Goal: Information Seeking & Learning: Understand process/instructions

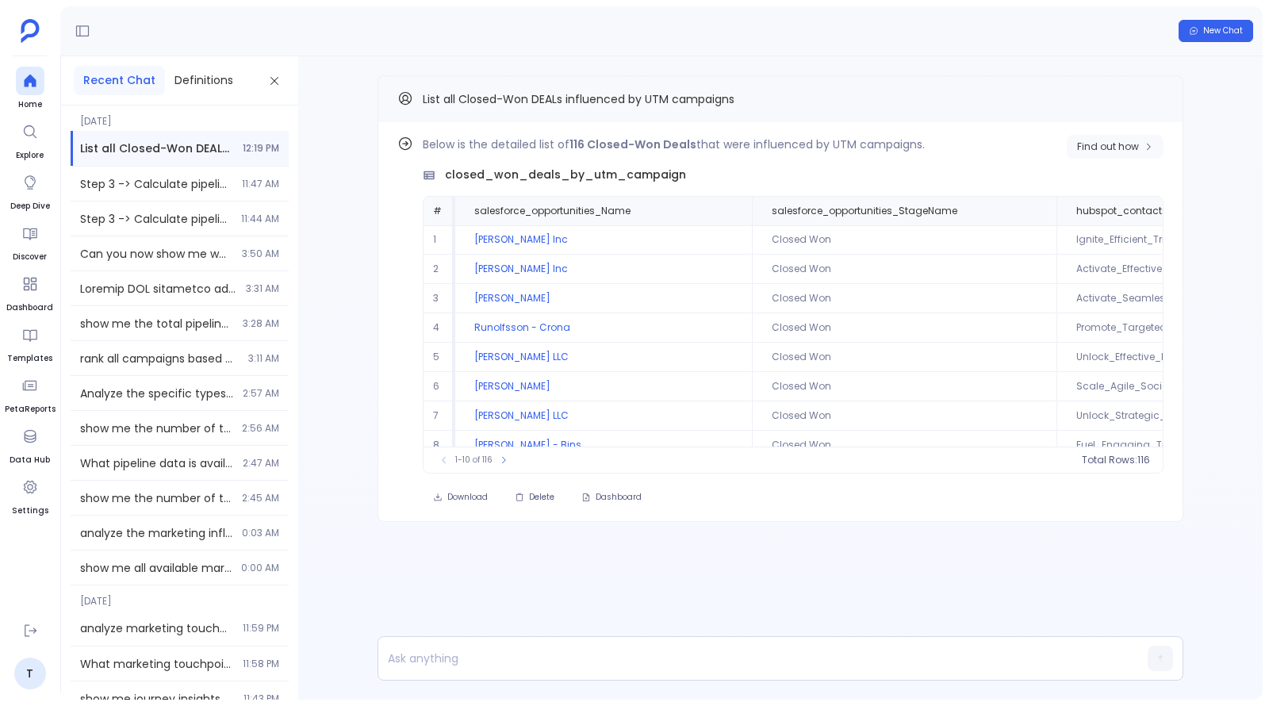
click at [1139, 140] on span "Find out how" at bounding box center [1108, 146] width 62 height 13
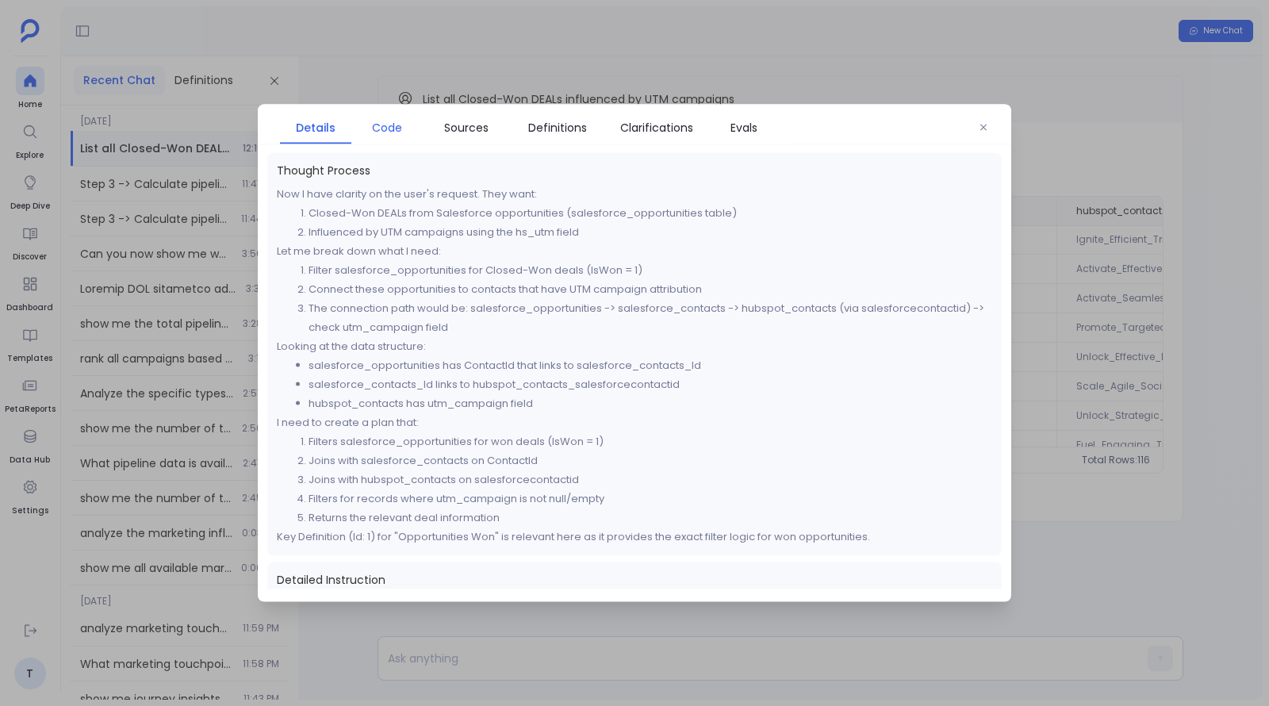
click at [393, 123] on span "Code" at bounding box center [387, 127] width 30 height 17
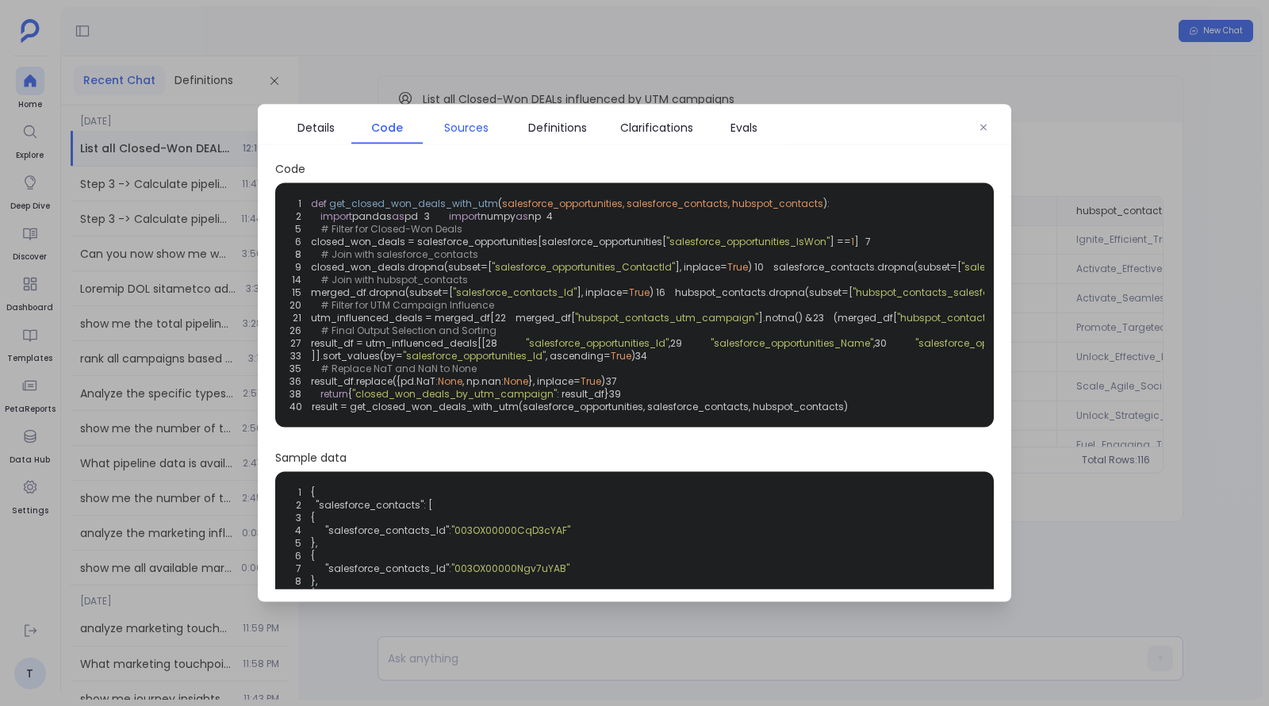
click at [441, 123] on span "Sources" at bounding box center [466, 127] width 71 height 17
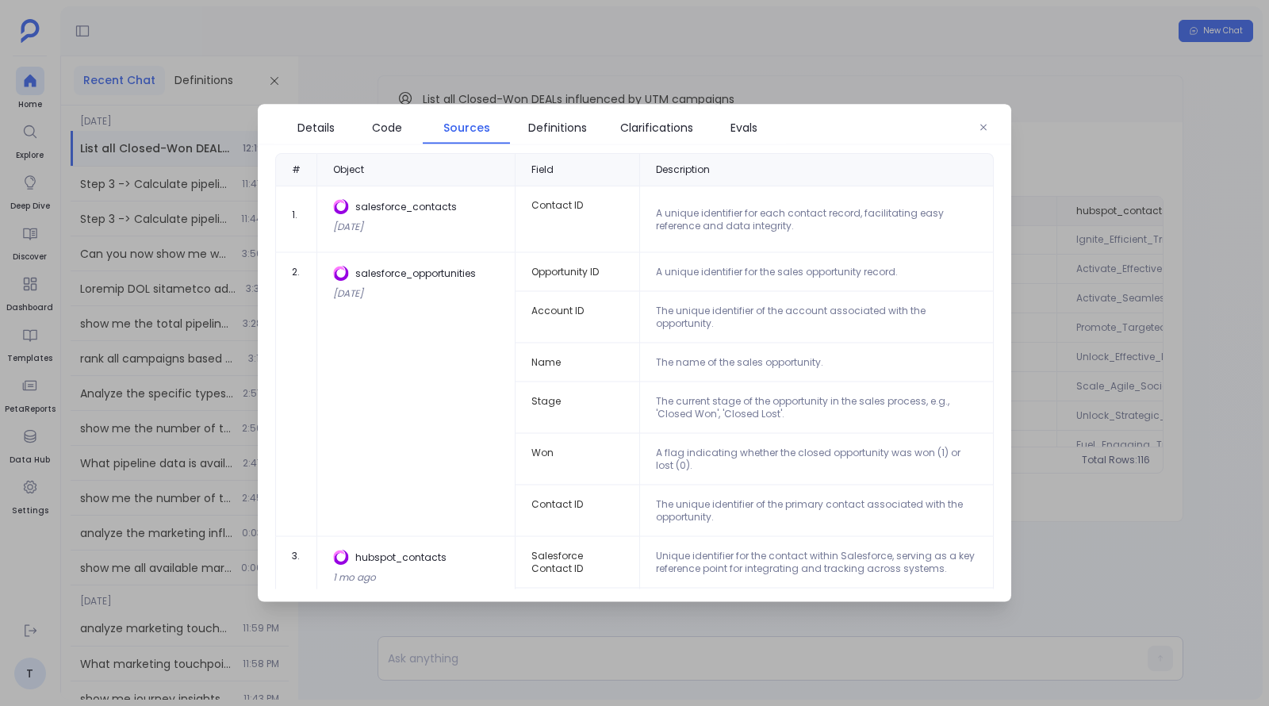
scroll to position [56, 0]
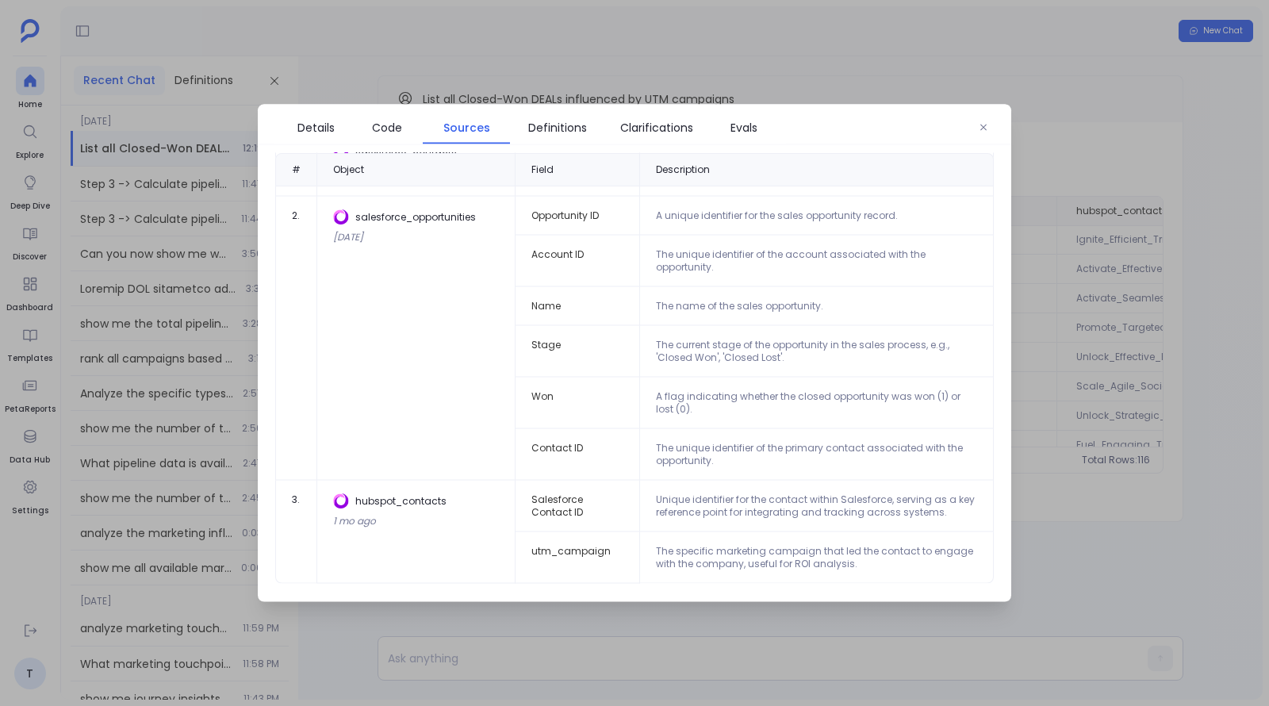
click at [1124, 360] on div at bounding box center [634, 353] width 1269 height 706
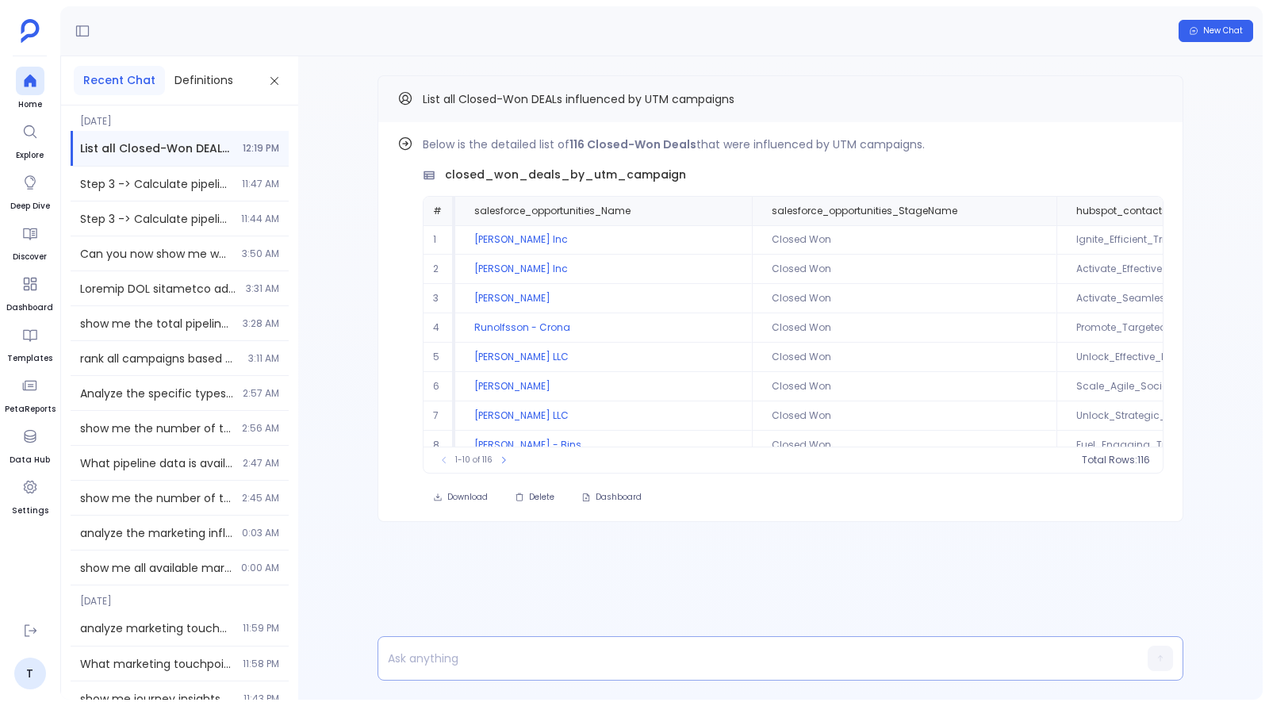
click at [647, 647] on p at bounding box center [749, 658] width 743 height 22
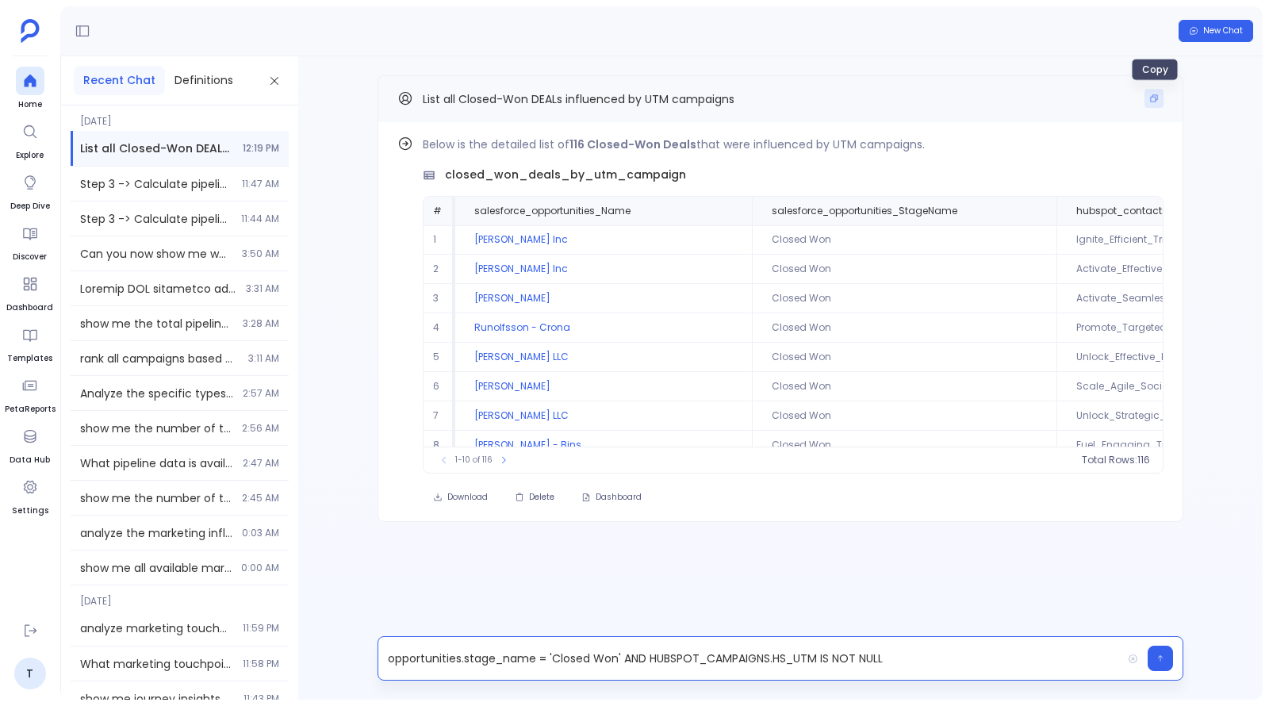
click at [1151, 94] on icon "Copy" at bounding box center [1154, 99] width 10 height 10
click at [385, 656] on p "opportunities.stage_name = 'Closed Won' AND HUBSPOT_CAMPAIGNS.HS_UTM IS NOT NULL" at bounding box center [749, 658] width 743 height 22
paste p
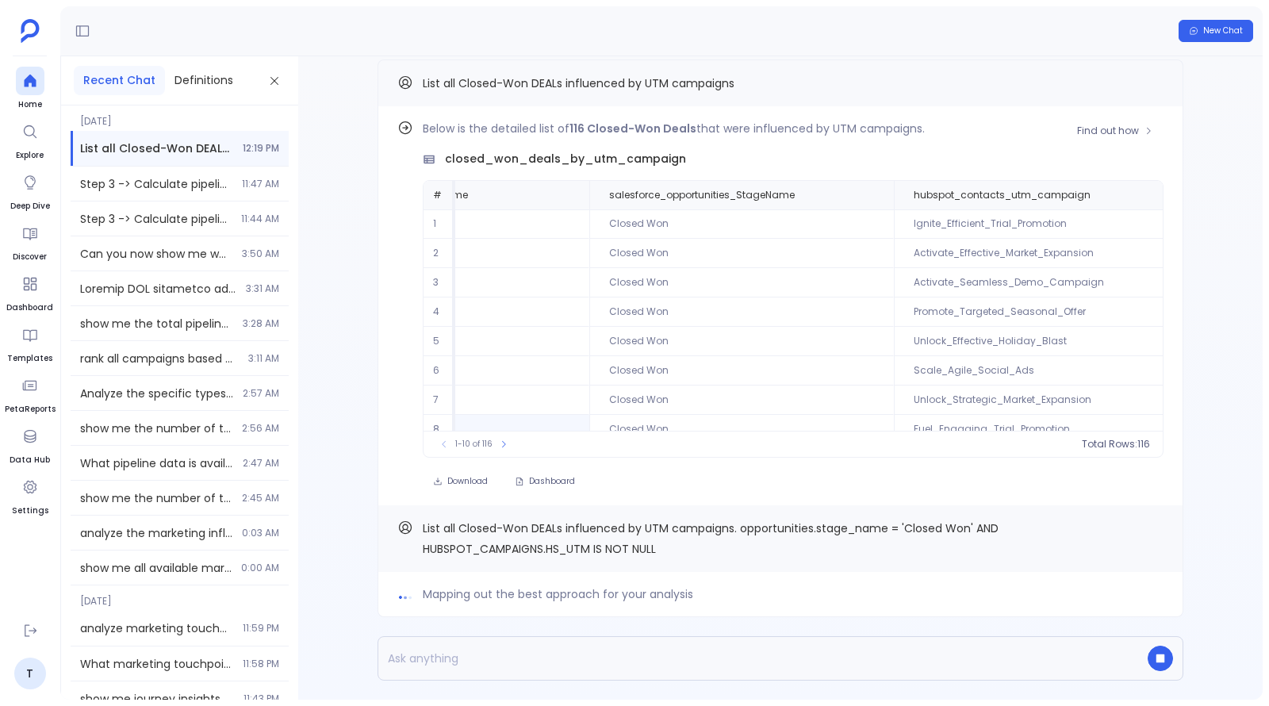
scroll to position [0, 0]
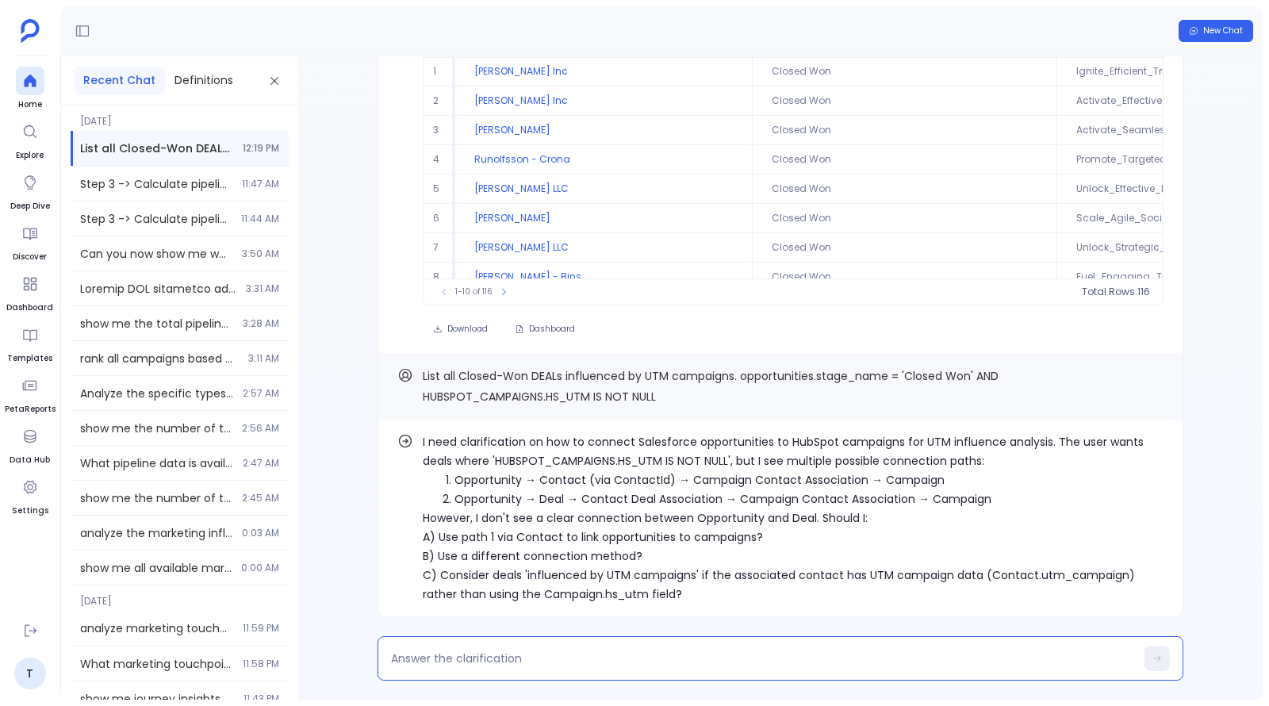
click at [615, 660] on textarea at bounding box center [763, 658] width 744 height 16
type textarea "2"
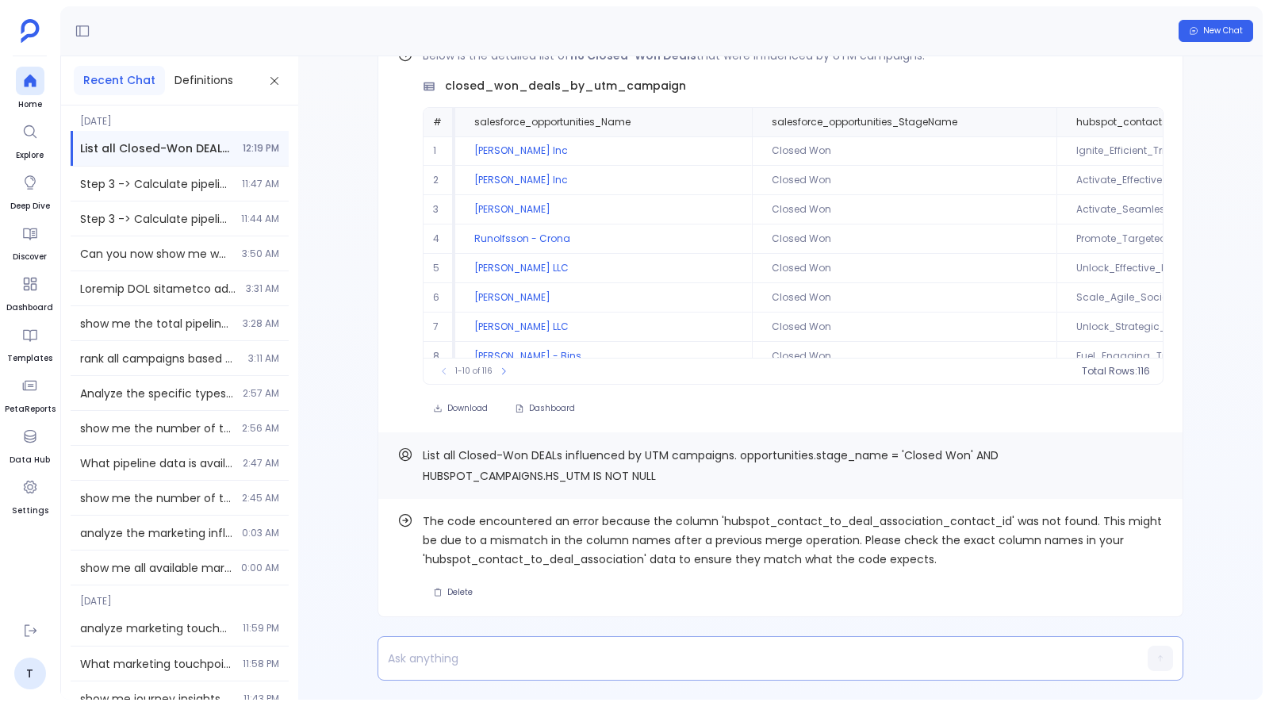
click at [692, 669] on p at bounding box center [749, 658] width 743 height 22
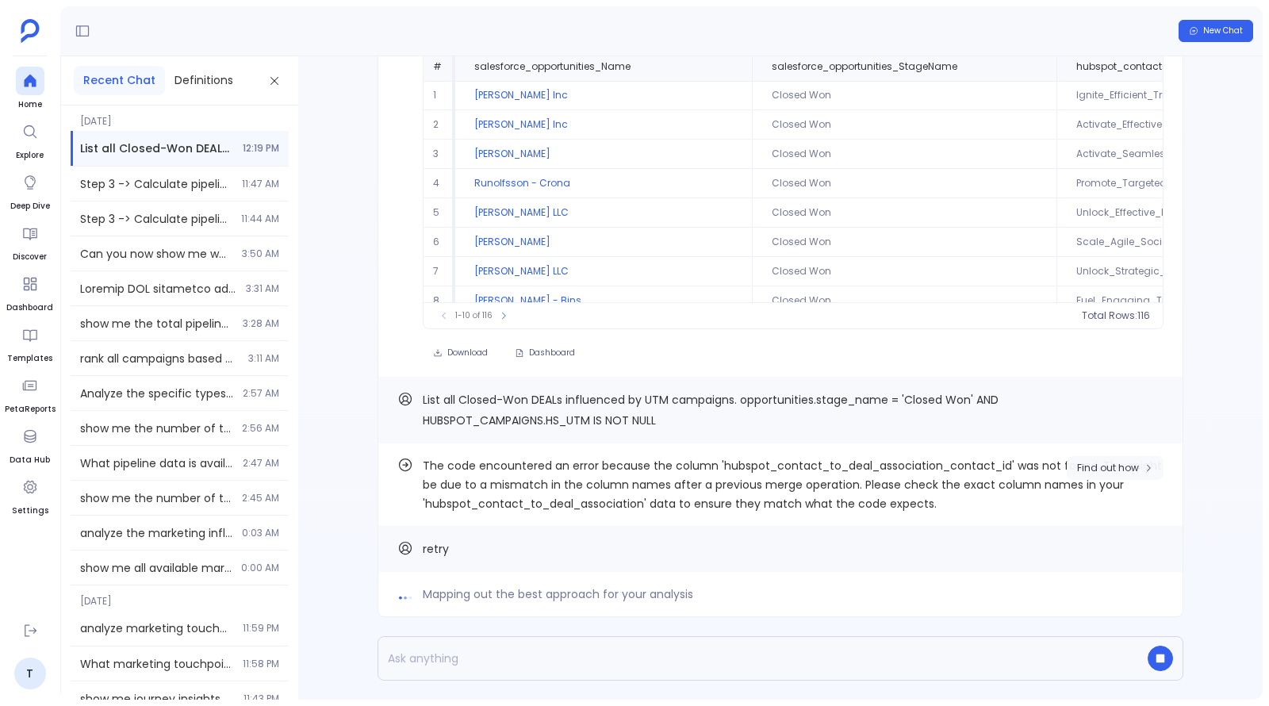
click at [1138, 458] on button "Find out how" at bounding box center [1115, 468] width 97 height 24
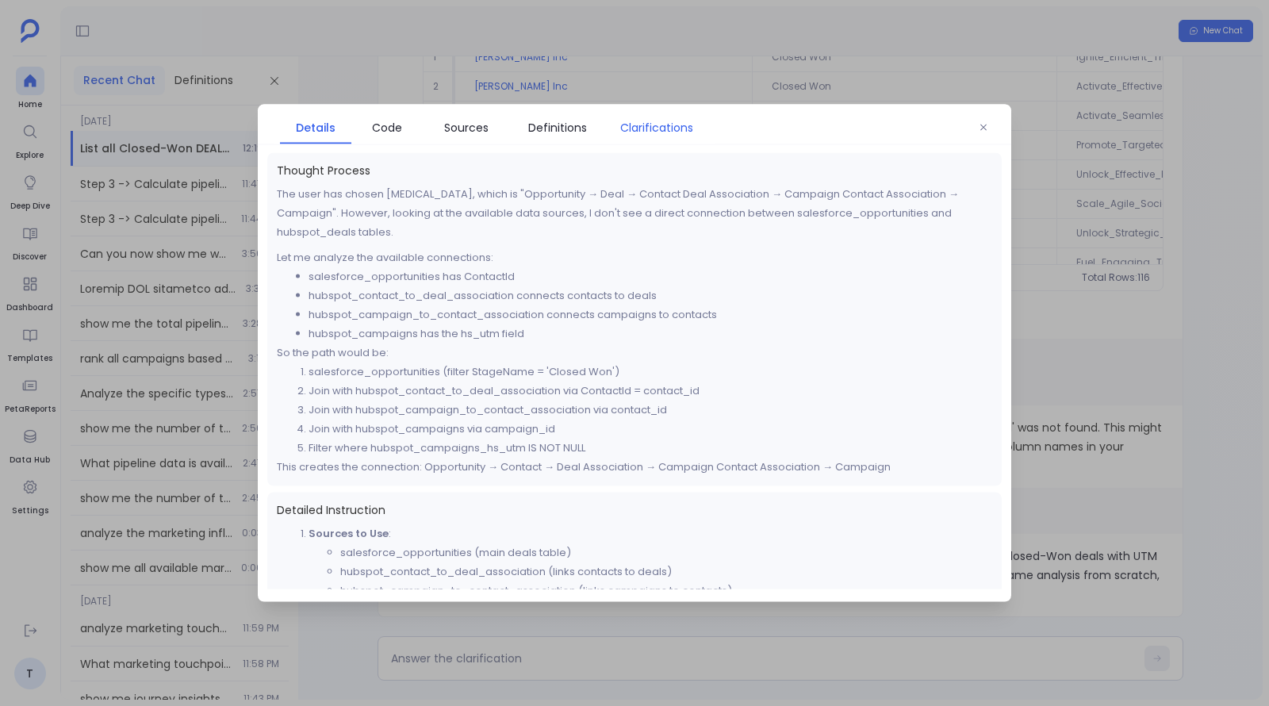
click at [663, 136] on span "Clarifications" at bounding box center [656, 127] width 73 height 17
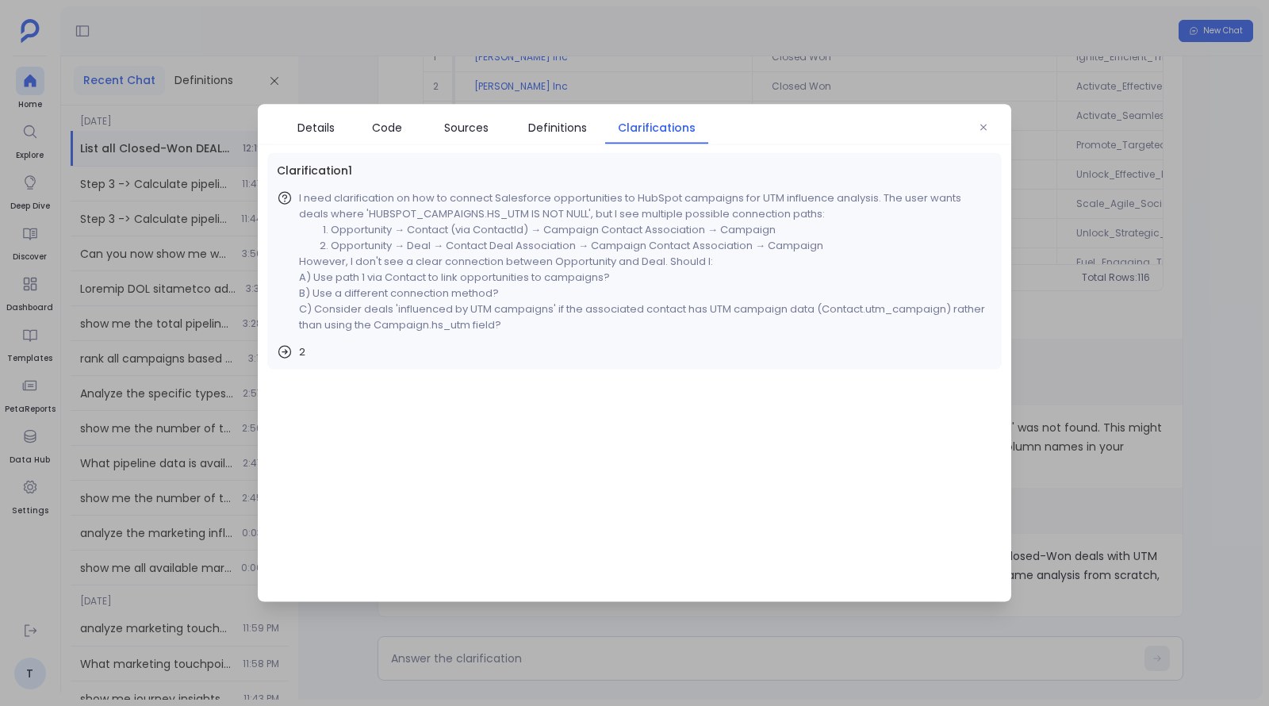
click at [1128, 348] on div at bounding box center [634, 353] width 1269 height 706
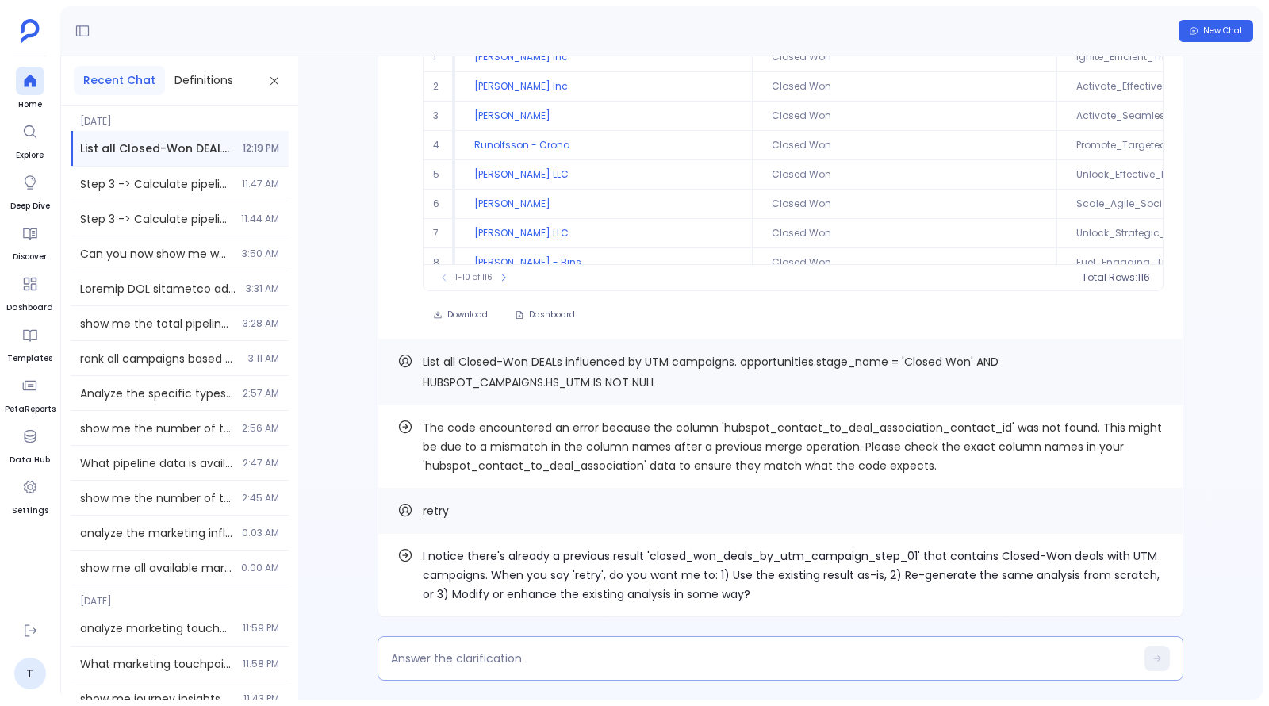
click at [742, 643] on div at bounding box center [780, 658] width 806 height 44
click at [740, 652] on textarea at bounding box center [763, 658] width 744 height 16
type textarea "2"
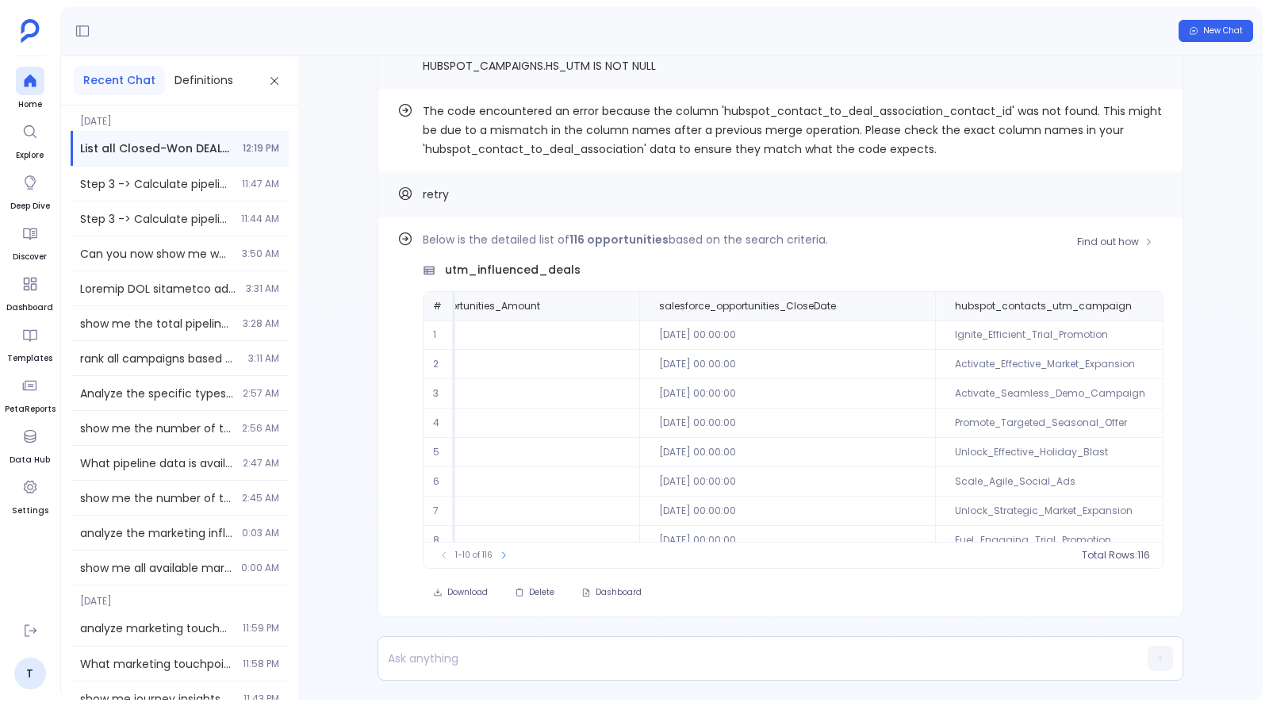
scroll to position [0, 738]
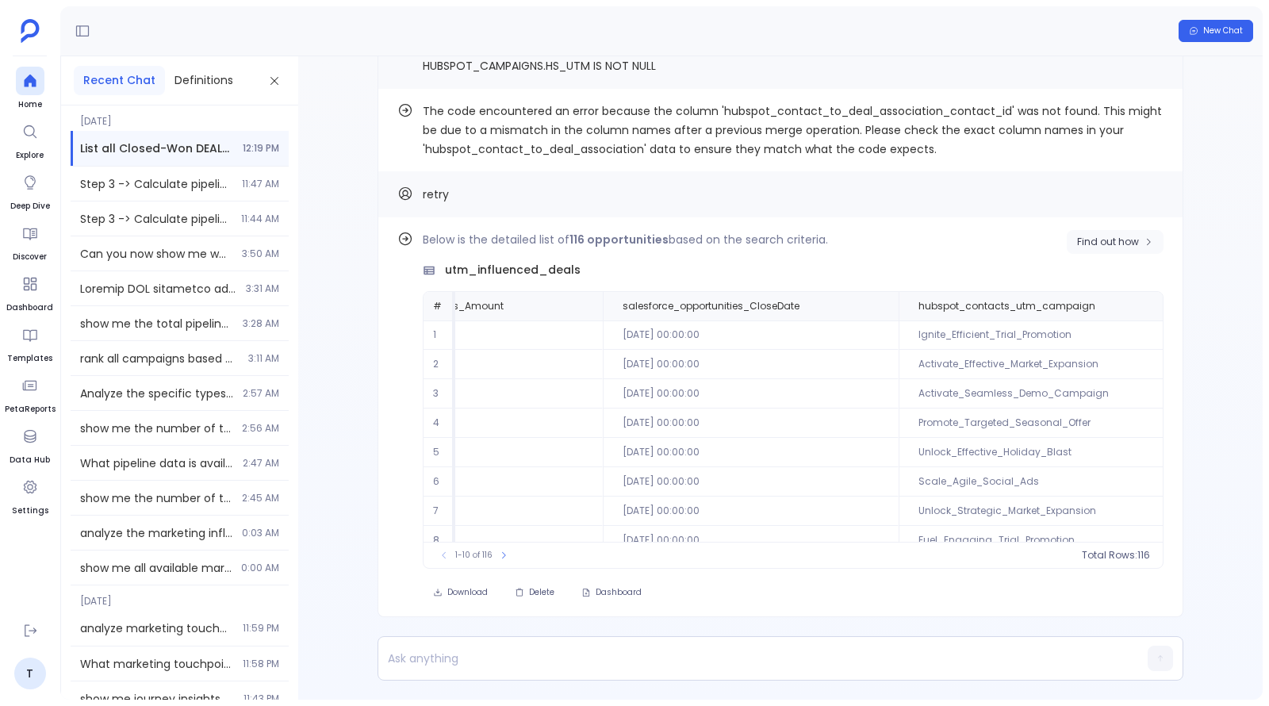
click at [1099, 242] on span "Find out how" at bounding box center [1108, 242] width 62 height 13
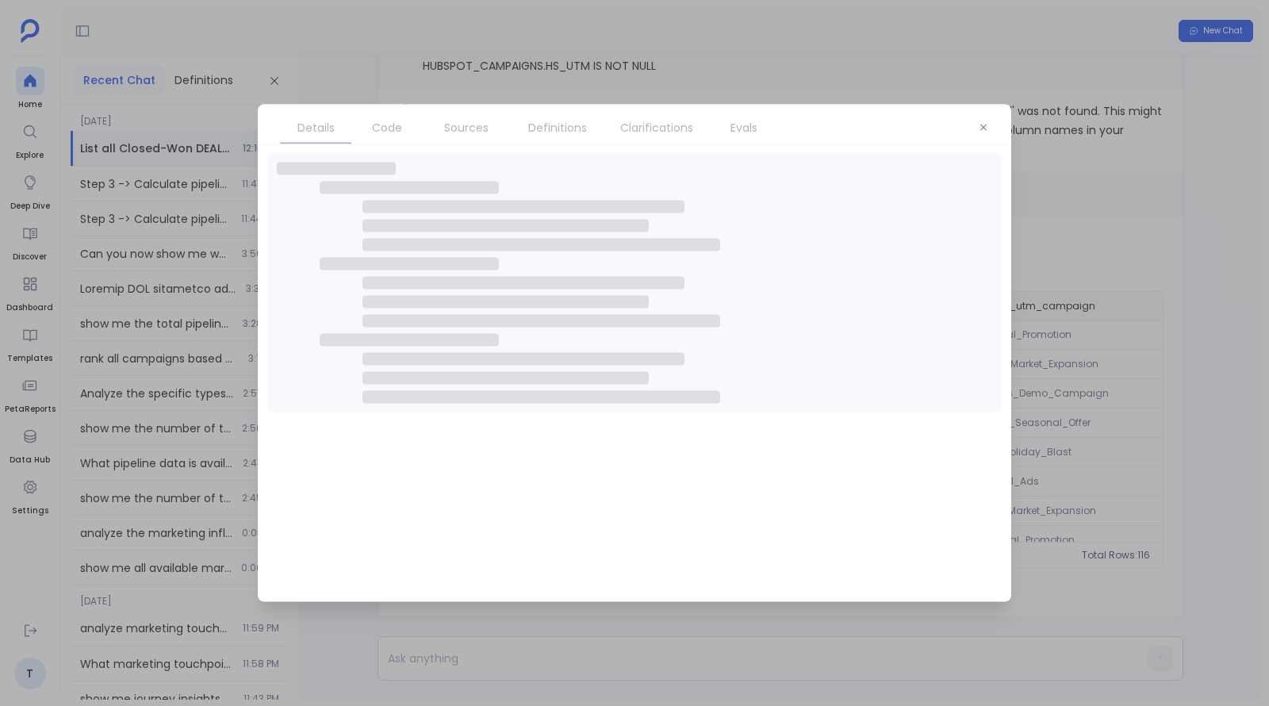
click at [488, 128] on span "Sources" at bounding box center [466, 127] width 71 height 17
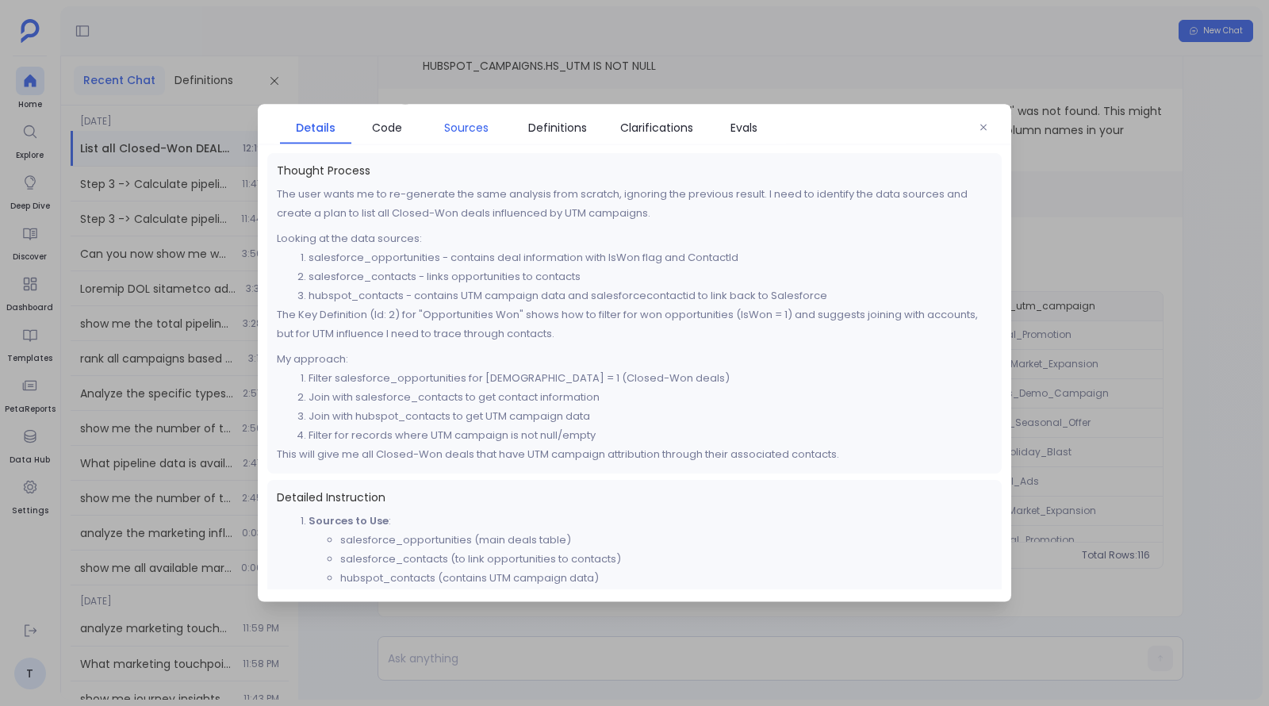
click at [488, 128] on span "Sources" at bounding box center [466, 127] width 71 height 17
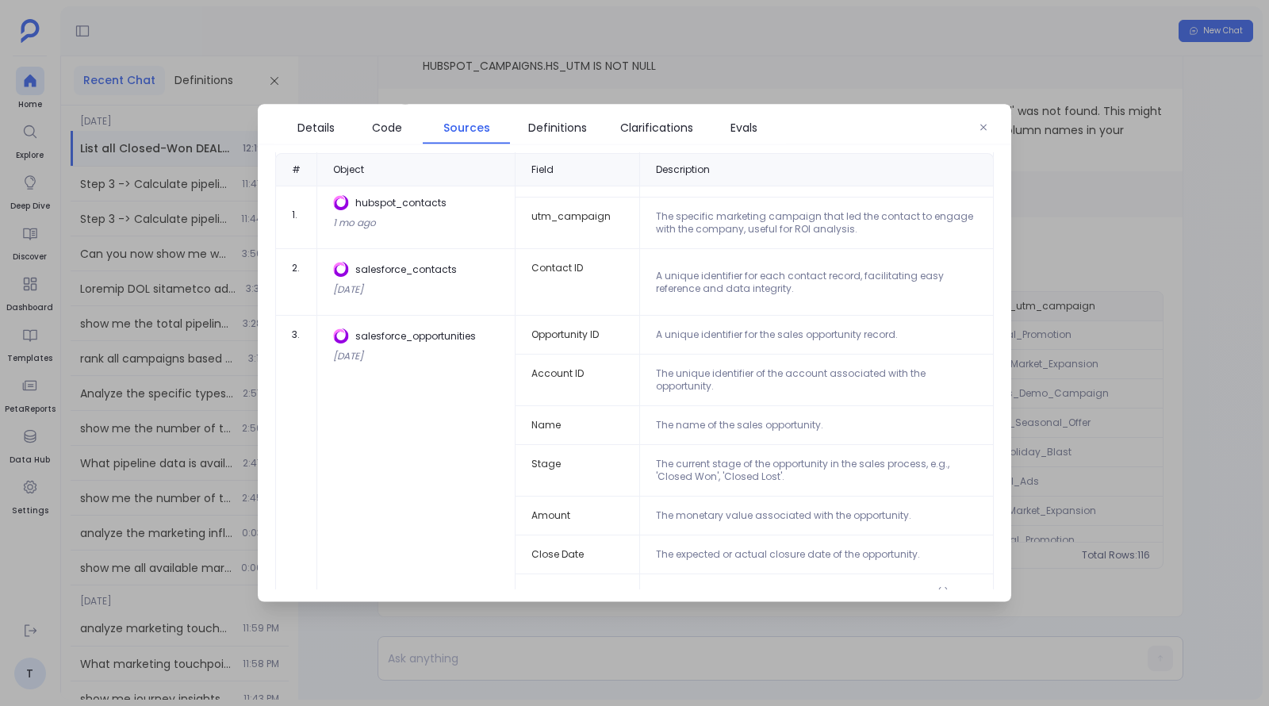
scroll to position [0, 0]
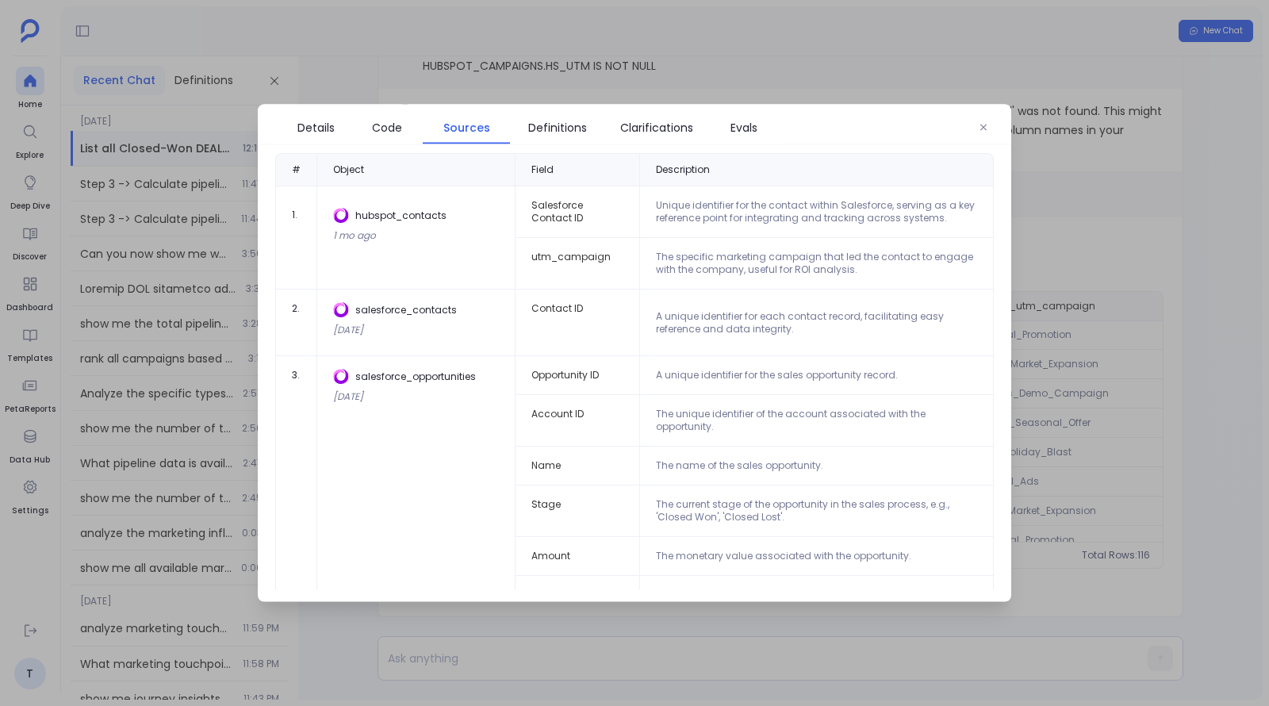
click at [1082, 300] on div at bounding box center [634, 353] width 1269 height 706
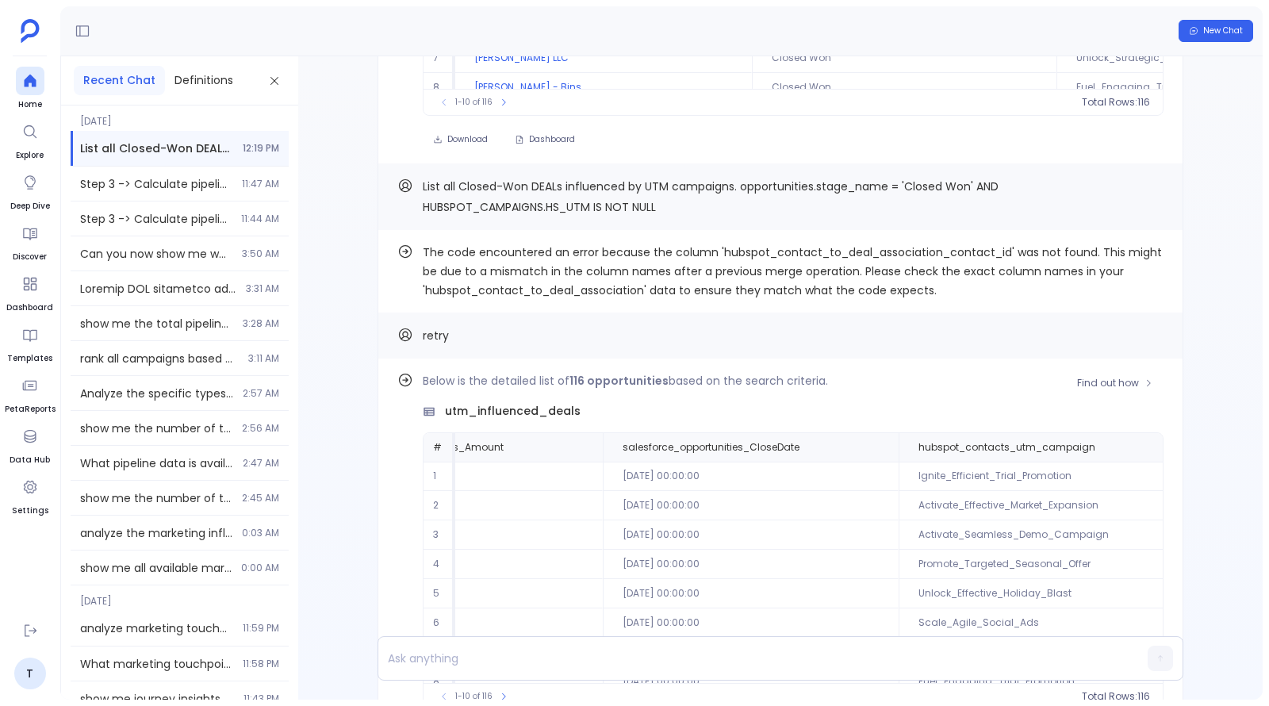
scroll to position [-148, 0]
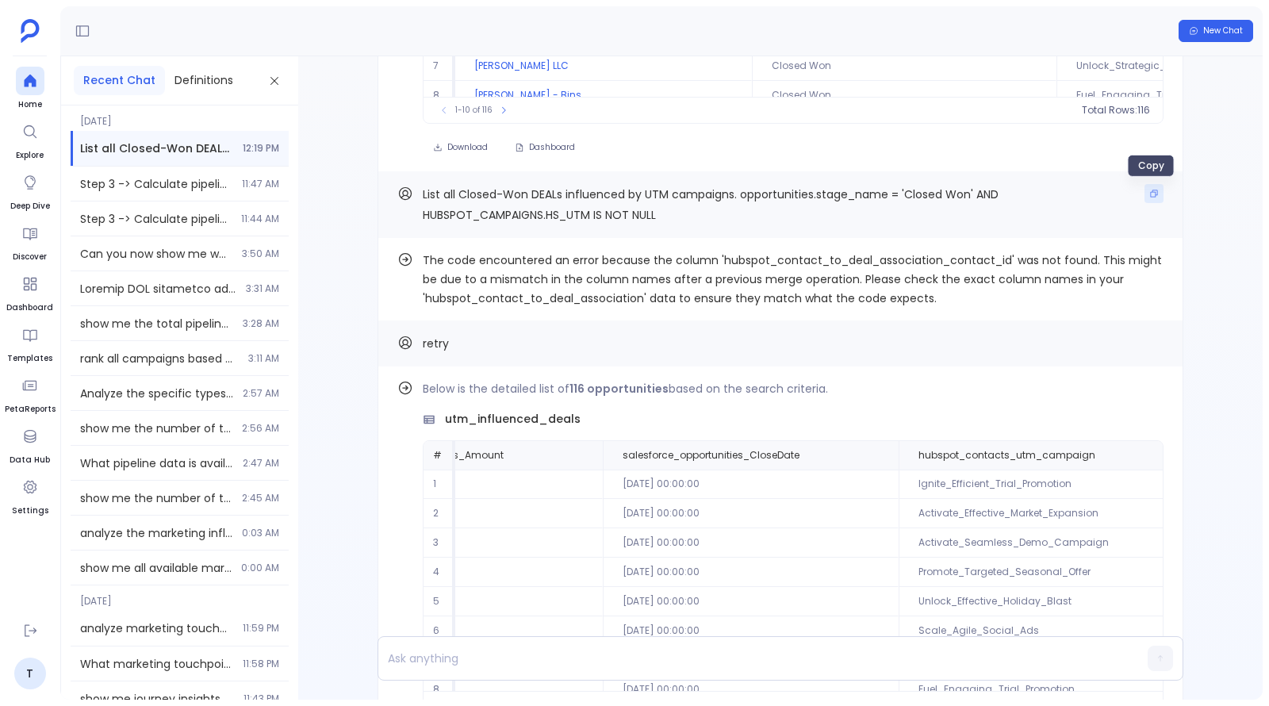
click at [1156, 188] on button "Copy" at bounding box center [1153, 193] width 19 height 19
click at [1237, 27] on span "New Chat" at bounding box center [1223, 30] width 40 height 11
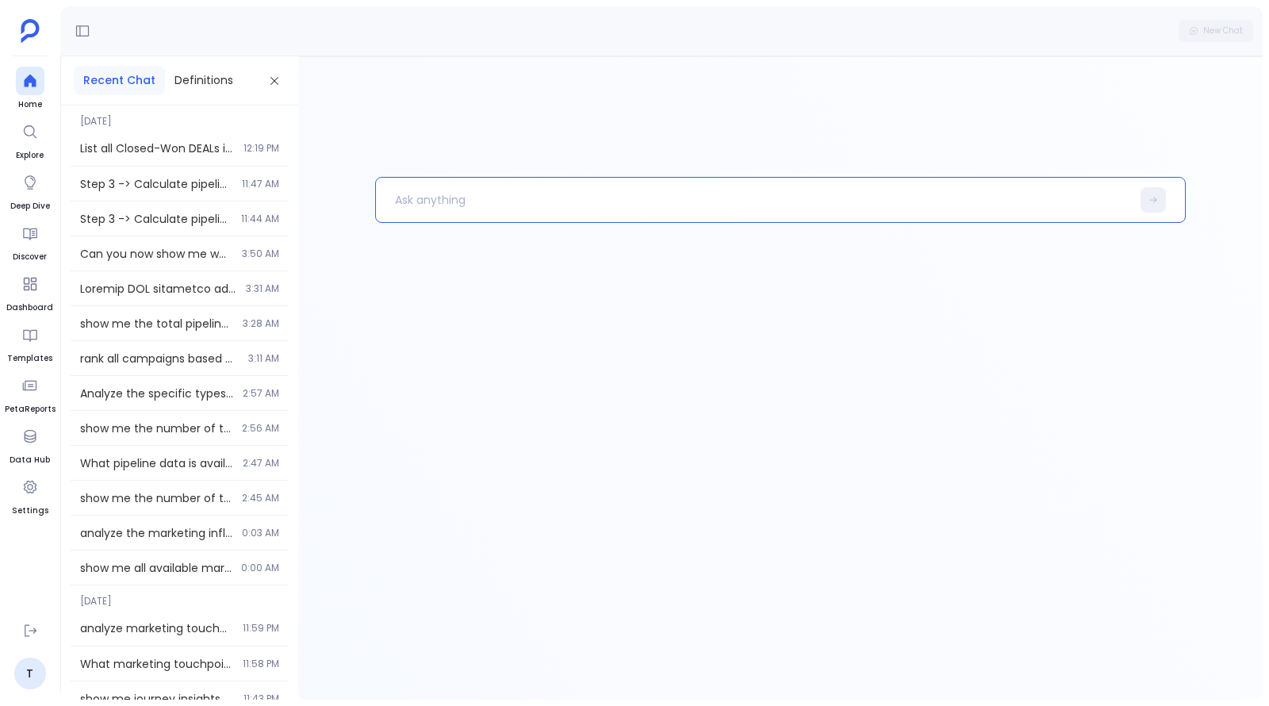
click at [797, 189] on p at bounding box center [753, 199] width 754 height 41
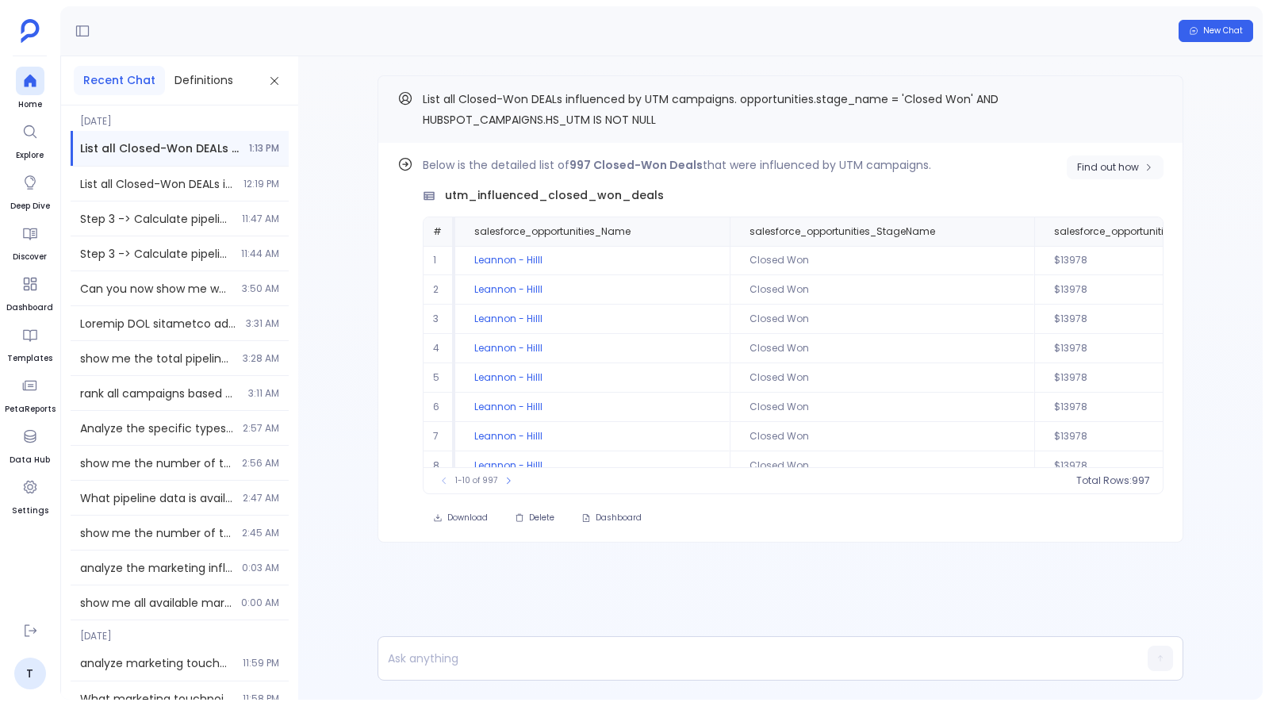
click at [1125, 163] on span "Find out how" at bounding box center [1108, 167] width 62 height 13
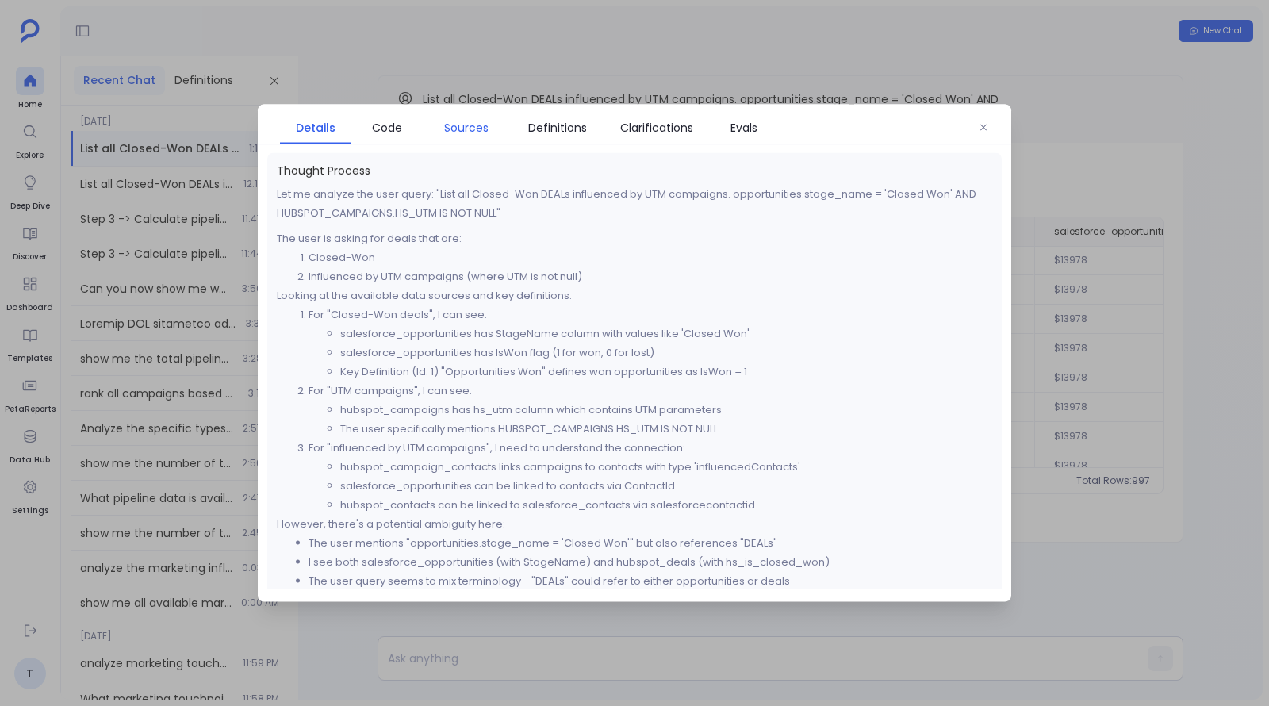
click at [453, 129] on span "Sources" at bounding box center [466, 127] width 44 height 17
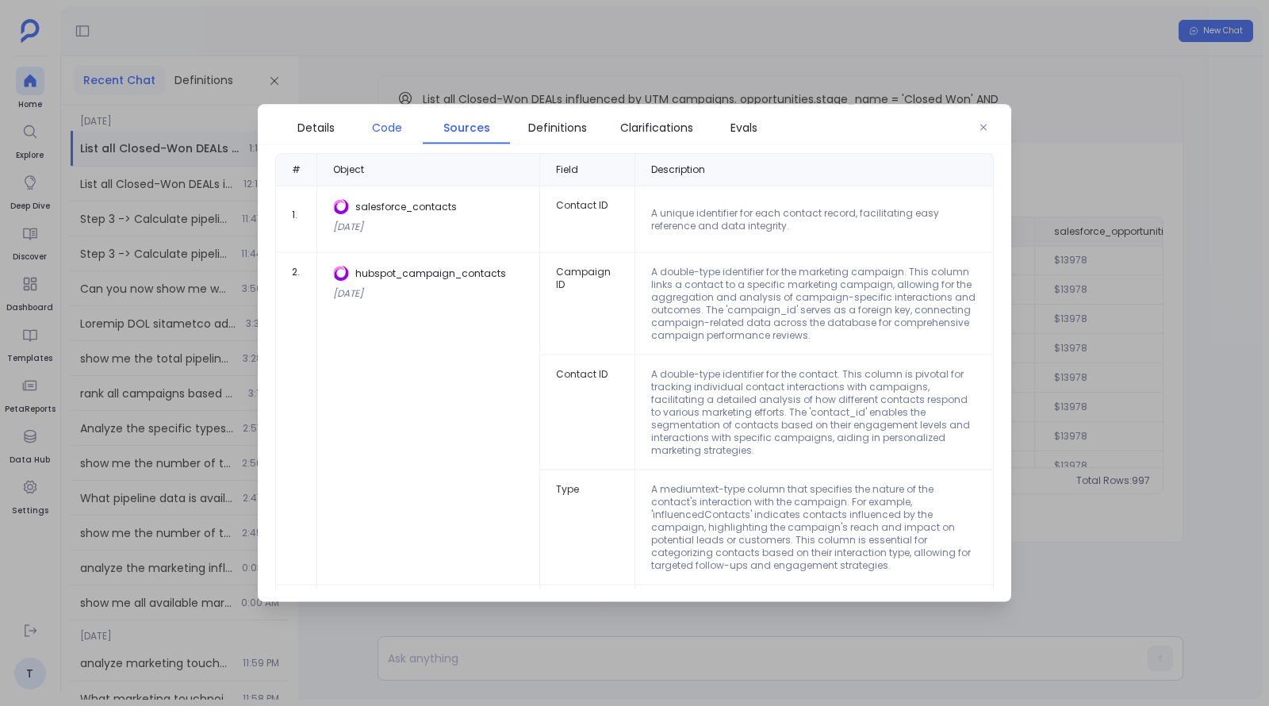
click at [393, 125] on span "Code" at bounding box center [387, 127] width 30 height 17
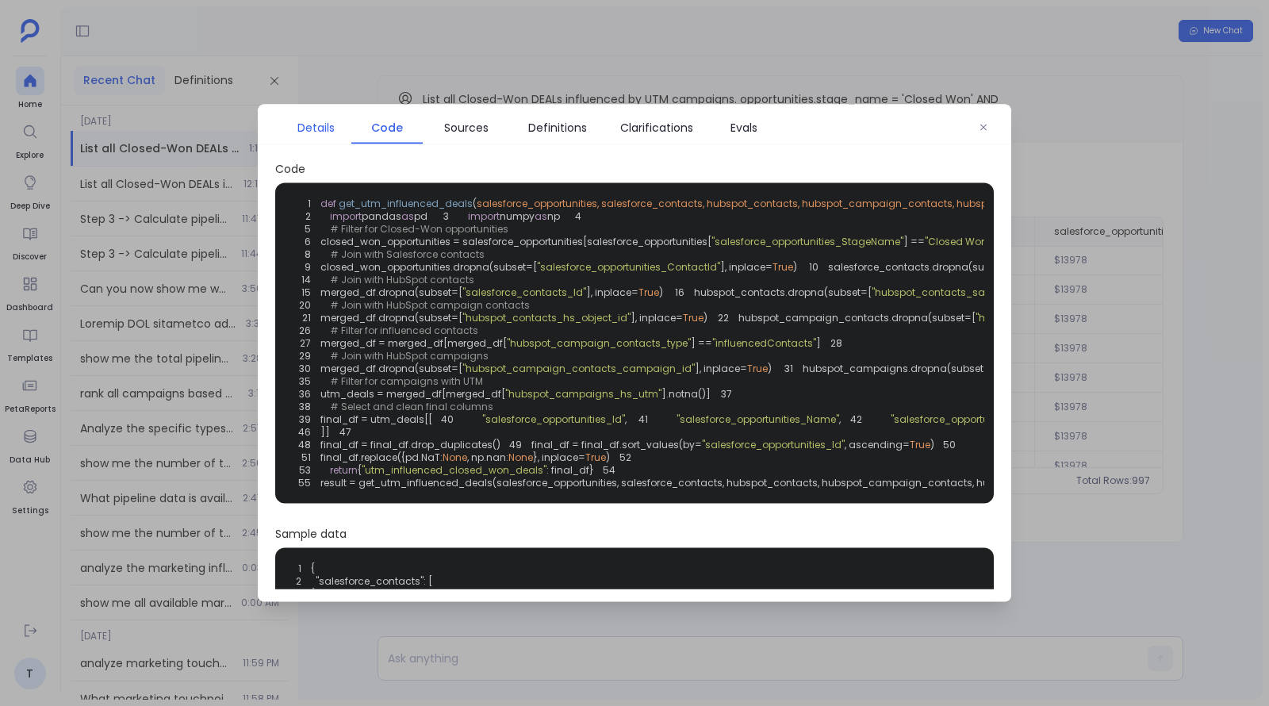
click at [320, 119] on span "Details" at bounding box center [315, 127] width 37 height 17
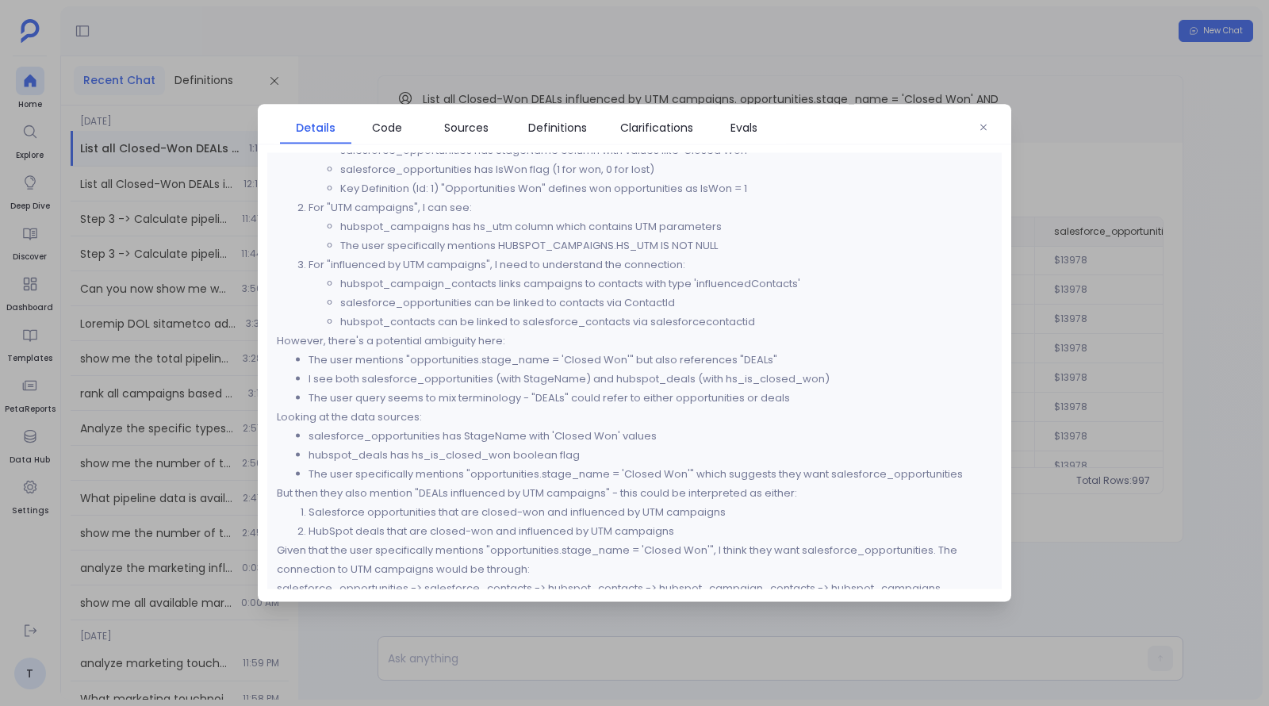
scroll to position [220, 0]
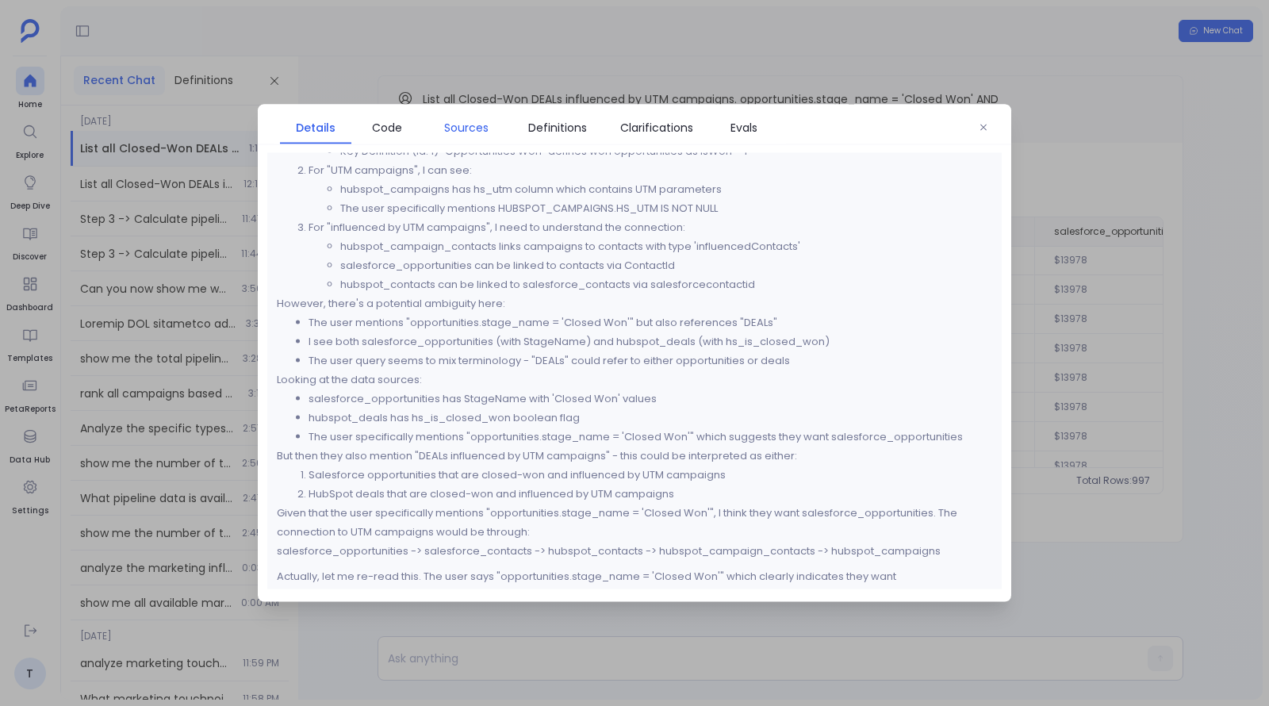
click at [485, 136] on link "Sources" at bounding box center [466, 127] width 87 height 33
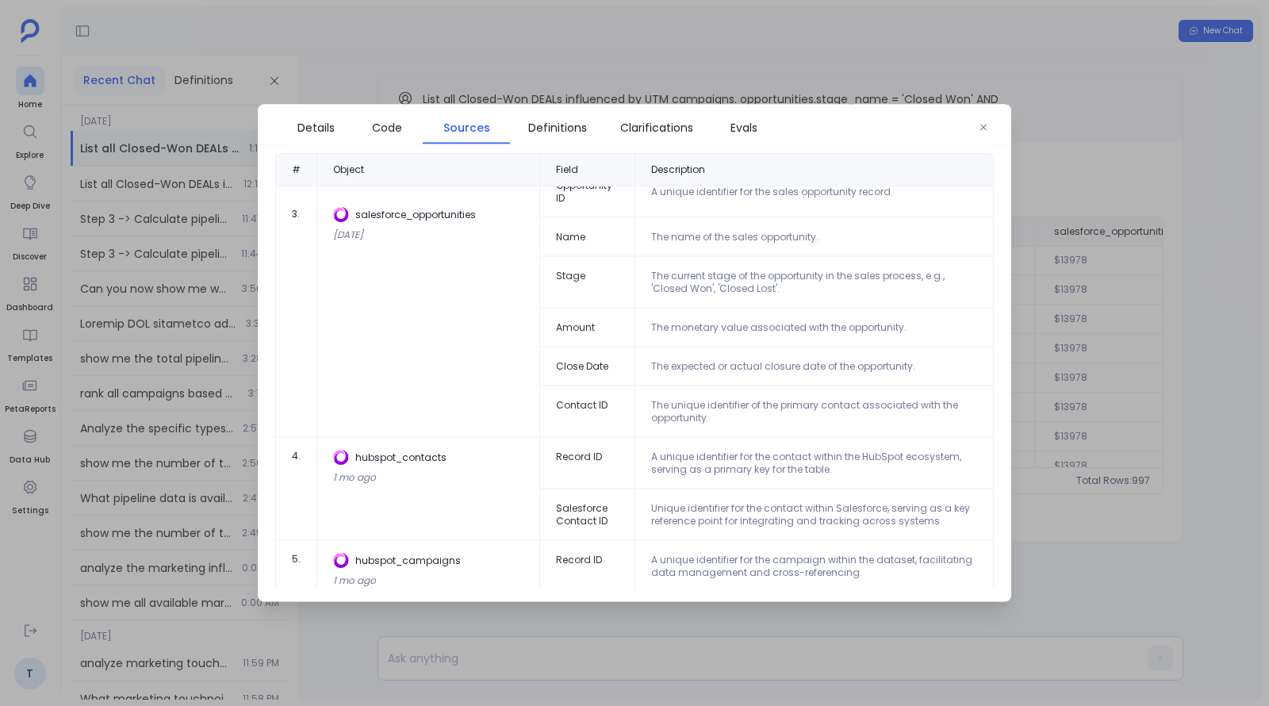
scroll to position [465, 0]
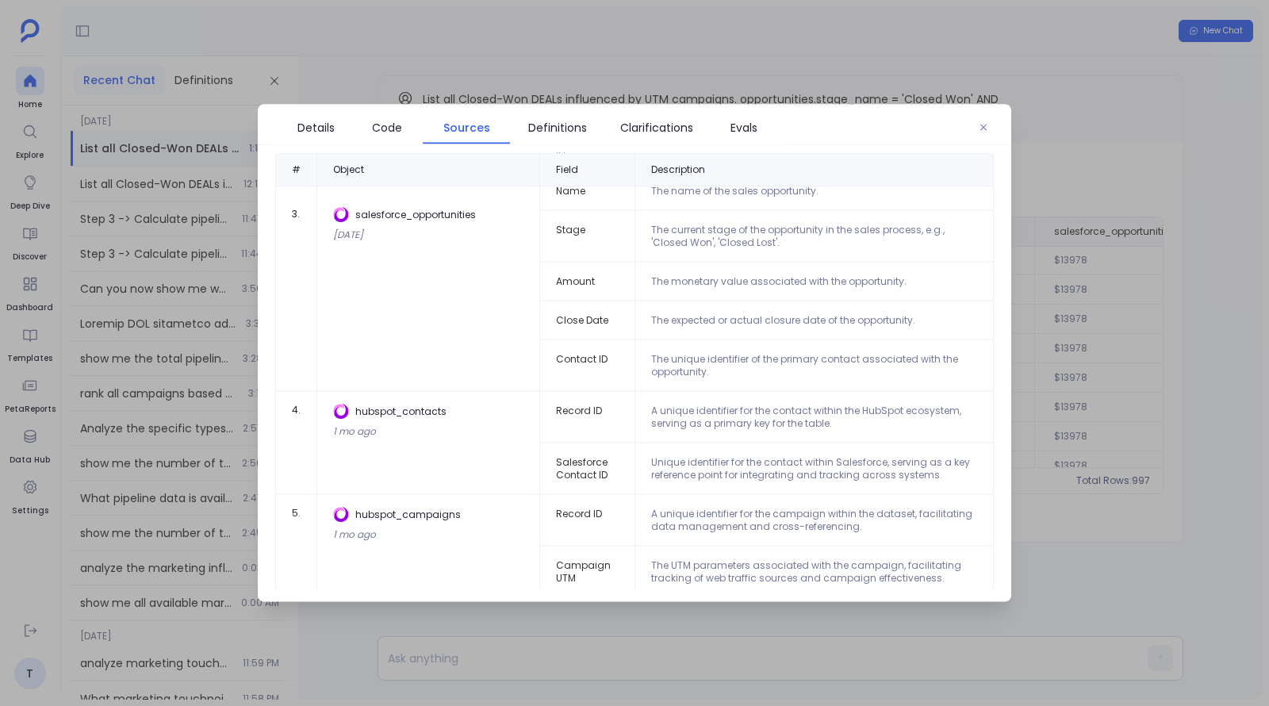
click at [570, 548] on td "Campaign UTM" at bounding box center [587, 572] width 94 height 52
click at [586, 560] on td "Campaign UTM" at bounding box center [587, 572] width 94 height 52
click at [378, 109] on div "Details Code Sources Definitions Clarifications Evals" at bounding box center [634, 125] width 753 height 40
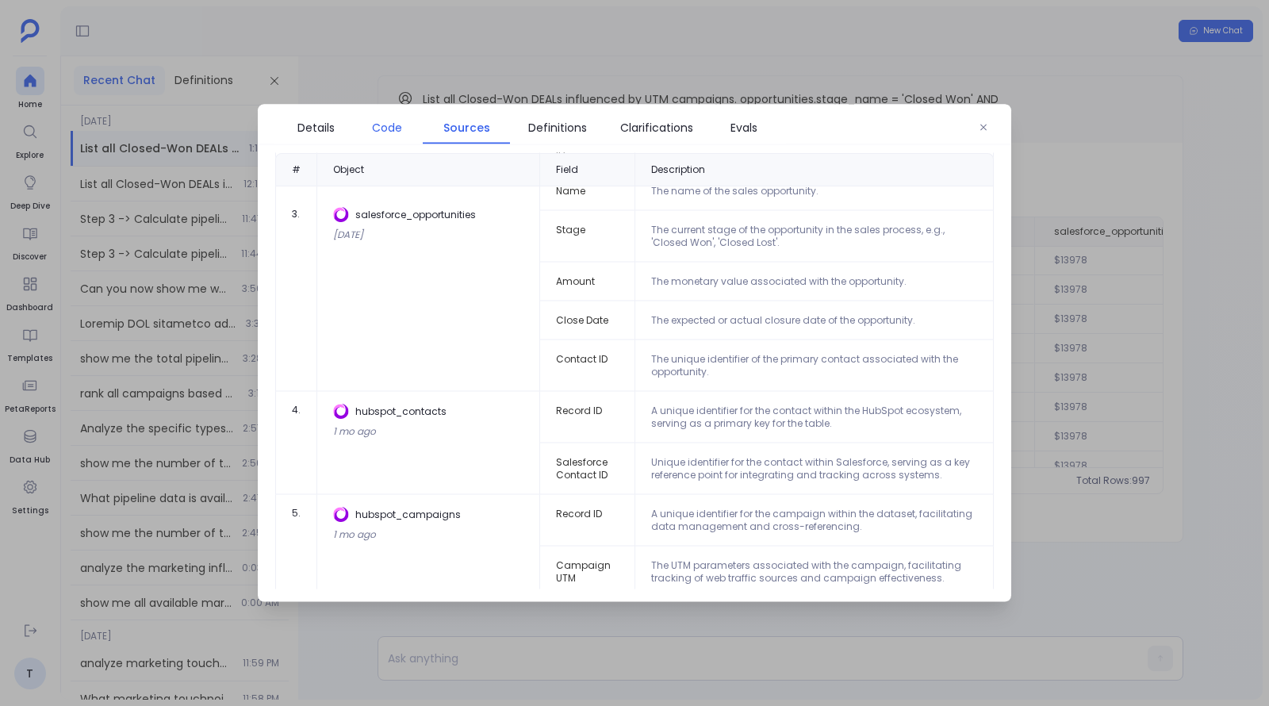
click at [382, 129] on span "Code" at bounding box center [387, 127] width 30 height 17
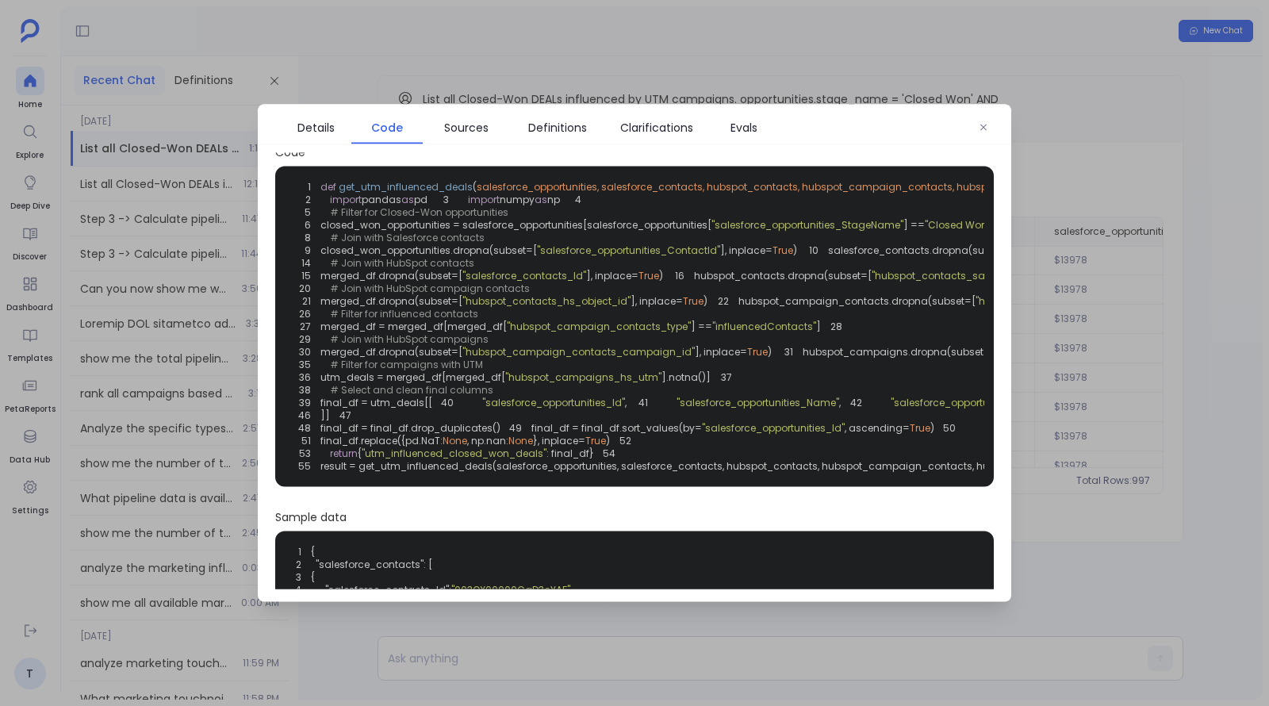
scroll to position [0, 0]
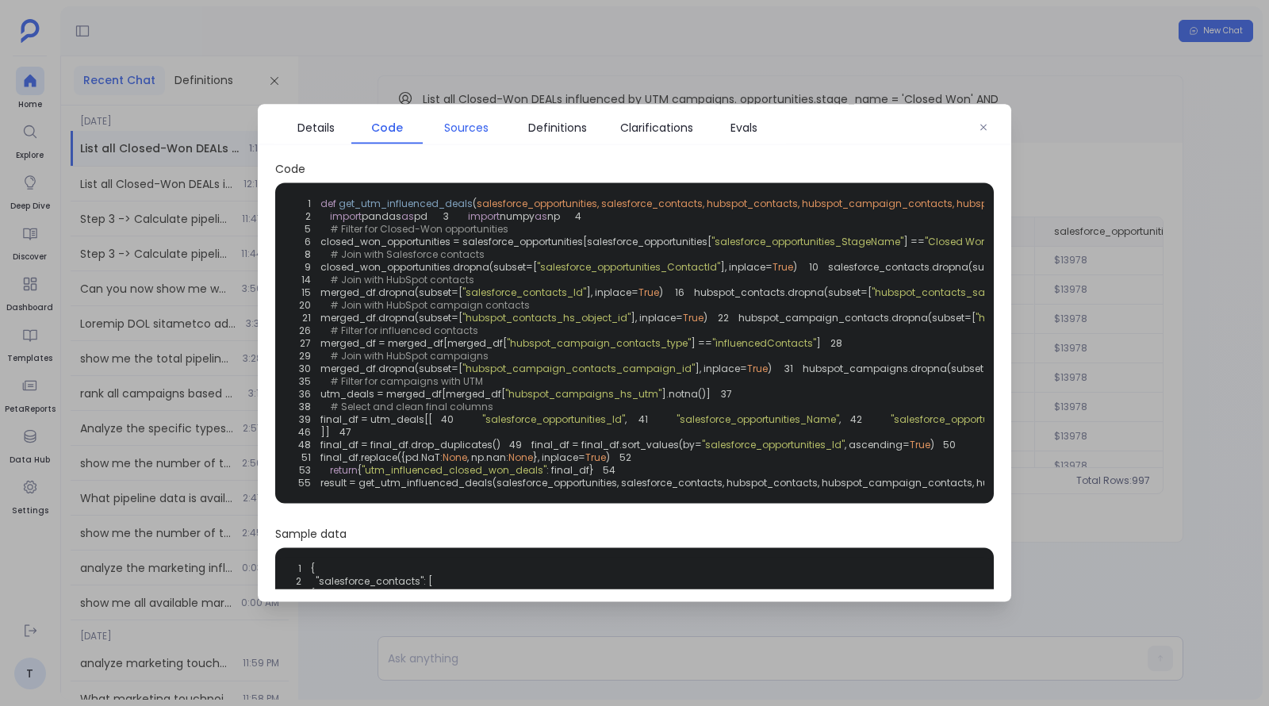
click at [498, 128] on span "Sources" at bounding box center [466, 127] width 71 height 17
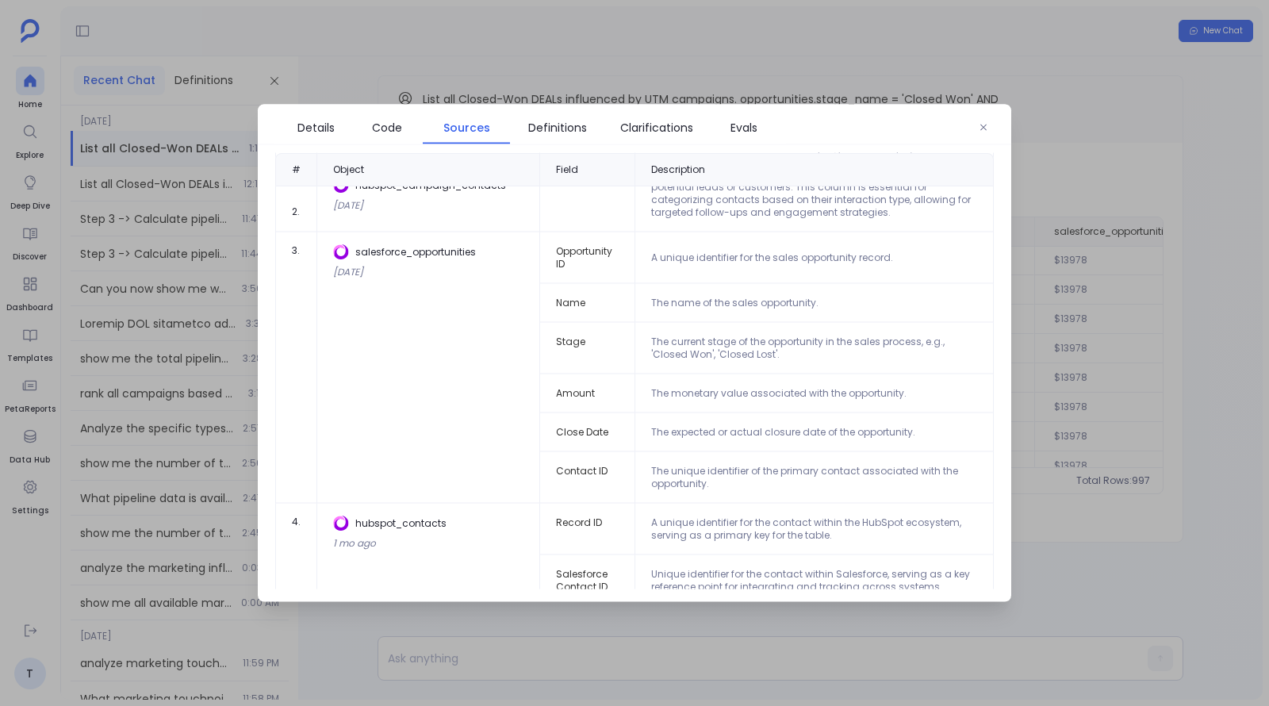
scroll to position [351, 0]
click at [398, 125] on span "Code" at bounding box center [387, 127] width 30 height 17
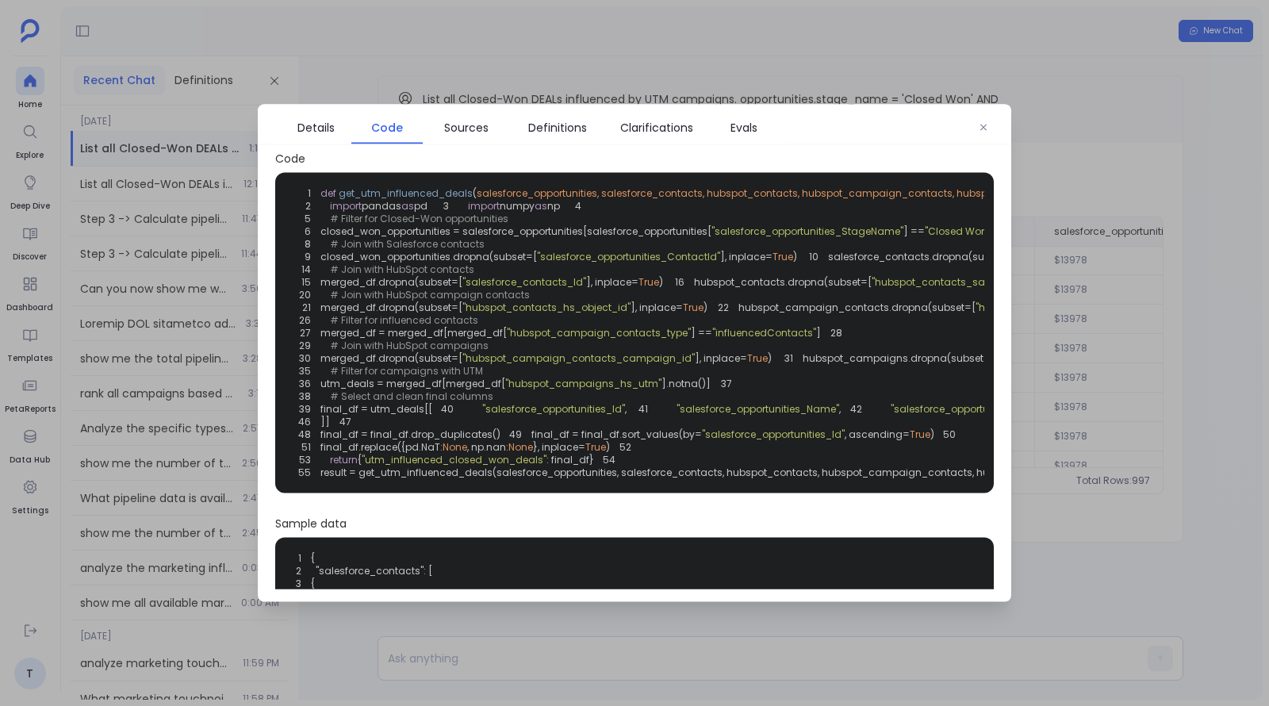
scroll to position [0, 0]
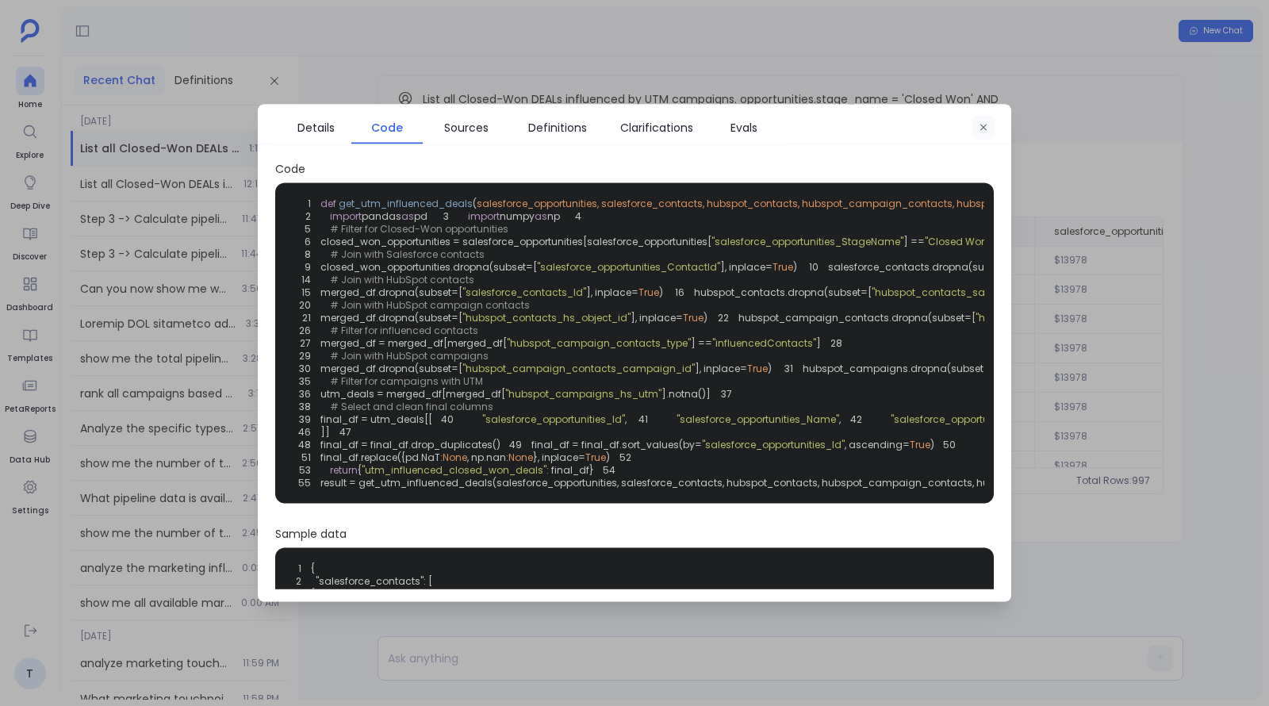
click at [983, 127] on icon "button" at bounding box center [983, 128] width 6 height 6
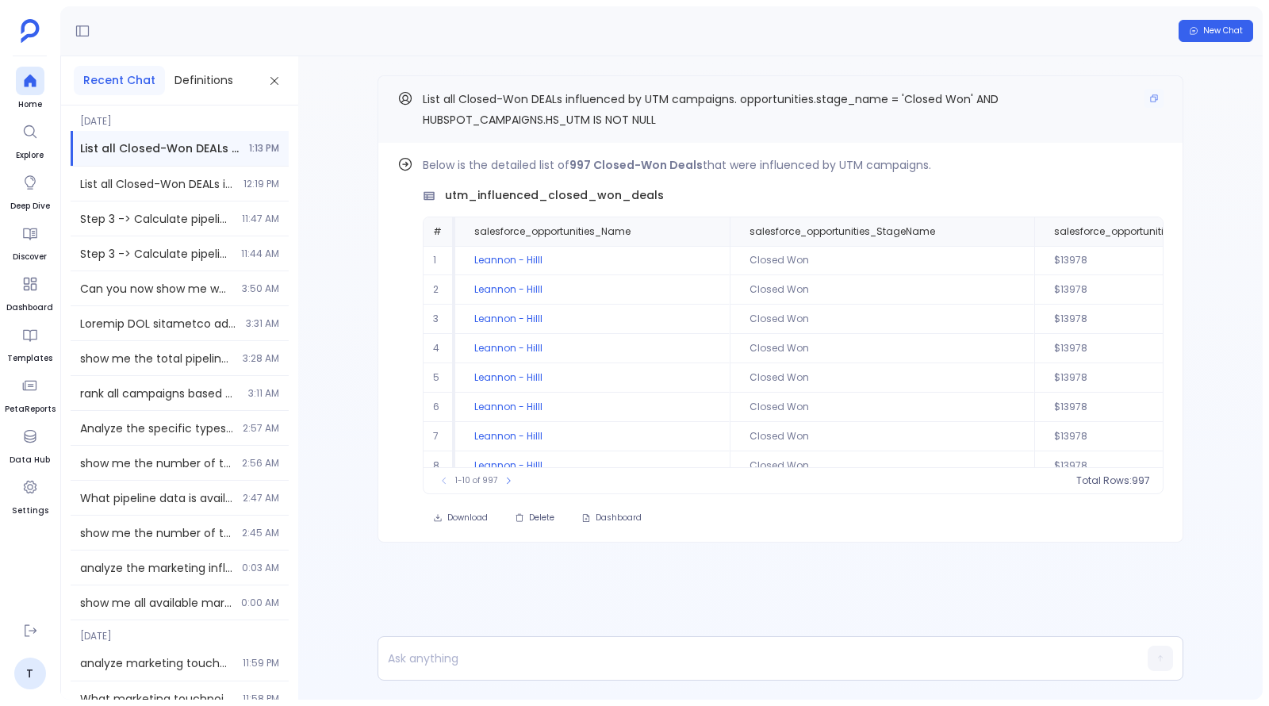
drag, startPoint x: 423, startPoint y: 98, endPoint x: 668, endPoint y: 100, distance: 245.1
click at [668, 100] on span "List all Closed-Won DEALs influenced by UTM campaigns. opportunities.stage_name…" at bounding box center [711, 109] width 576 height 36
click at [1150, 102] on icon "Copy" at bounding box center [1154, 99] width 10 height 10
click at [633, 645] on div at bounding box center [749, 658] width 743 height 43
click at [636, 653] on p at bounding box center [749, 658] width 743 height 22
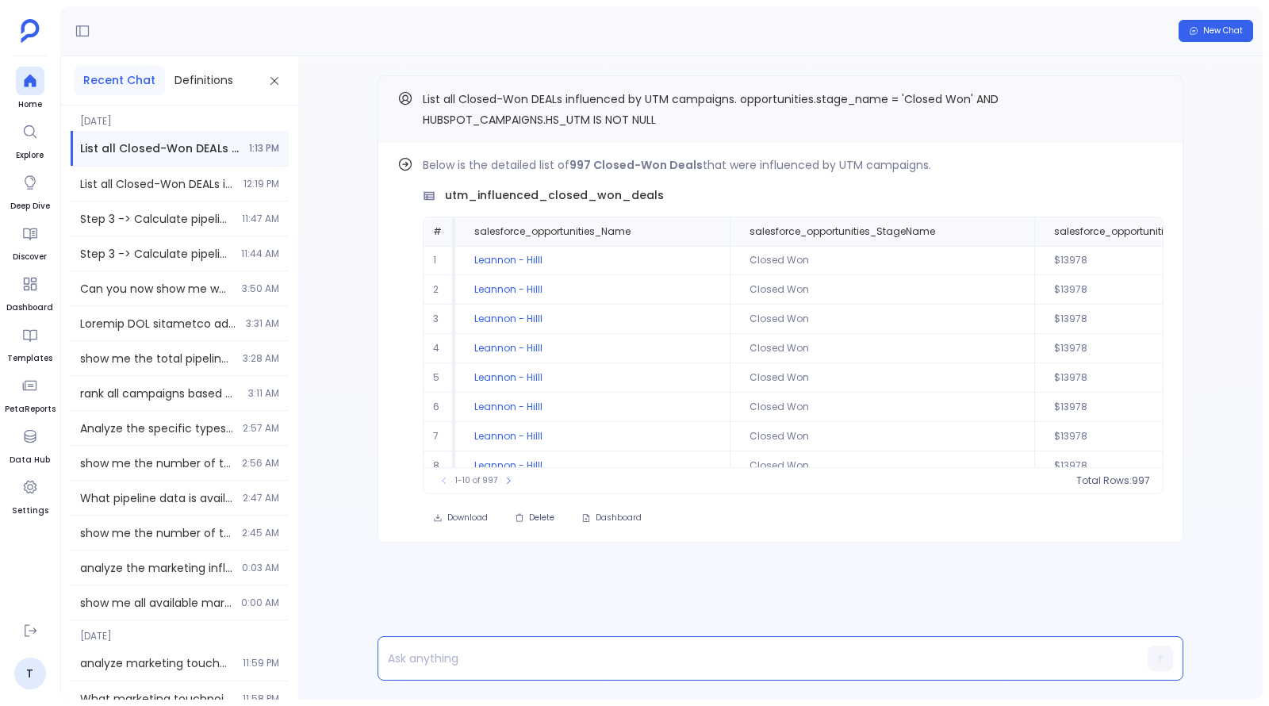
paste p
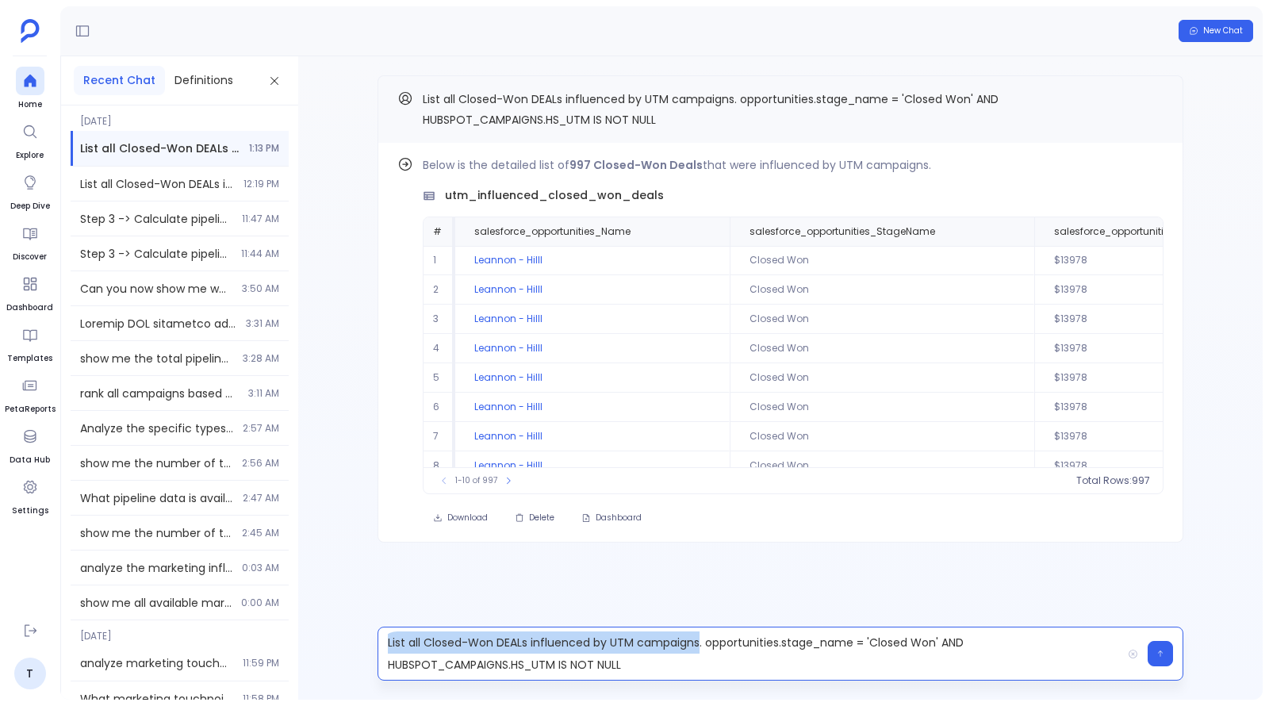
drag, startPoint x: 389, startPoint y: 642, endPoint x: 699, endPoint y: 649, distance: 309.3
click at [699, 649] on p "List all Closed-Won DEALs influenced by UTM campaigns. opportunities.stage_name…" at bounding box center [749, 653] width 743 height 44
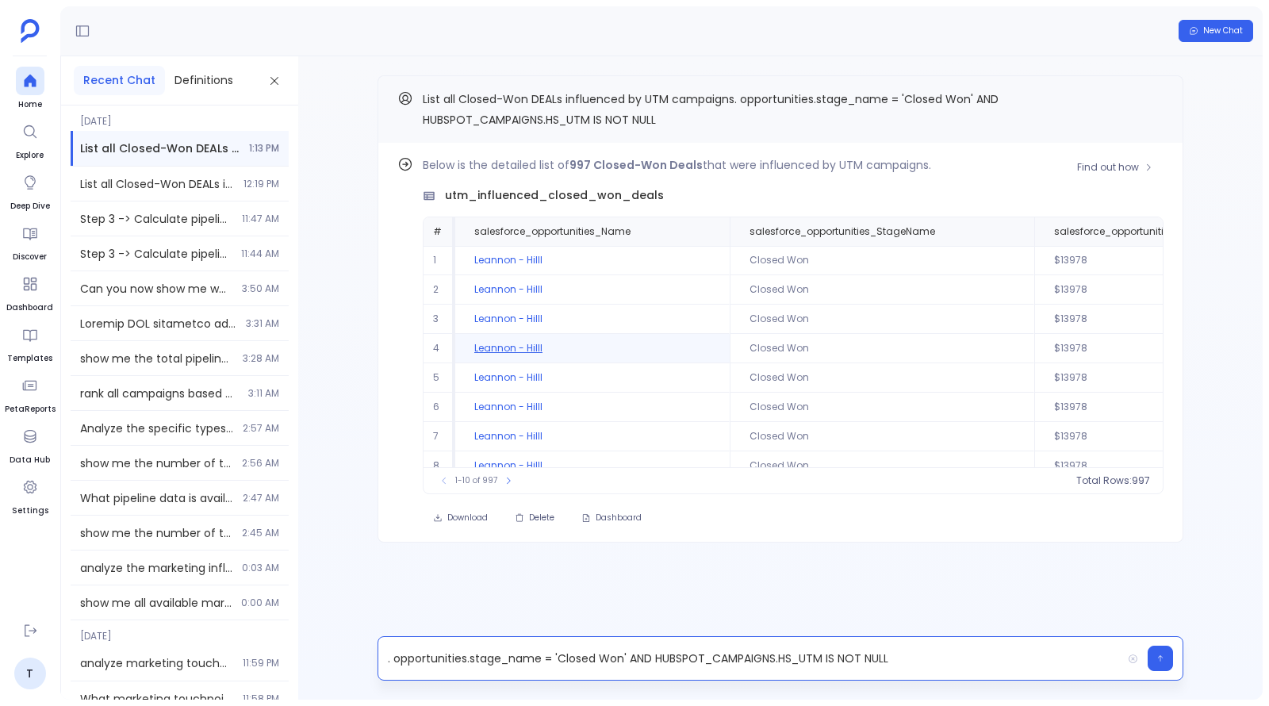
scroll to position [33, 0]
click at [630, 666] on p ". opportunities.stage_name = 'Closed Won' AND HUBSPOT_CAMPAIGNS.HS_UTM IS NOT N…" at bounding box center [749, 658] width 743 height 22
click at [630, 665] on p ". opportunities.stage_name = 'Closed Won' AND HUBSPOT_CAMPAIGNS.HS_UTM IS NOT N…" at bounding box center [749, 658] width 743 height 22
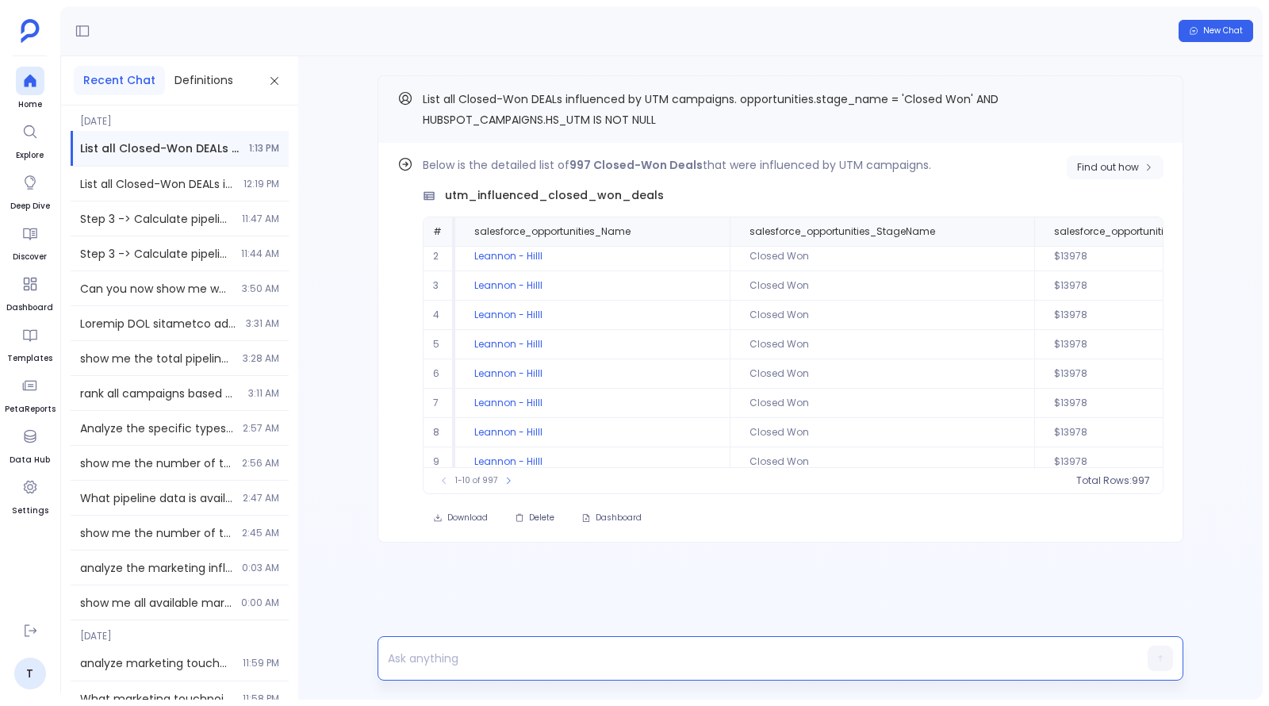
click at [1108, 164] on span "Find out how" at bounding box center [1108, 167] width 62 height 13
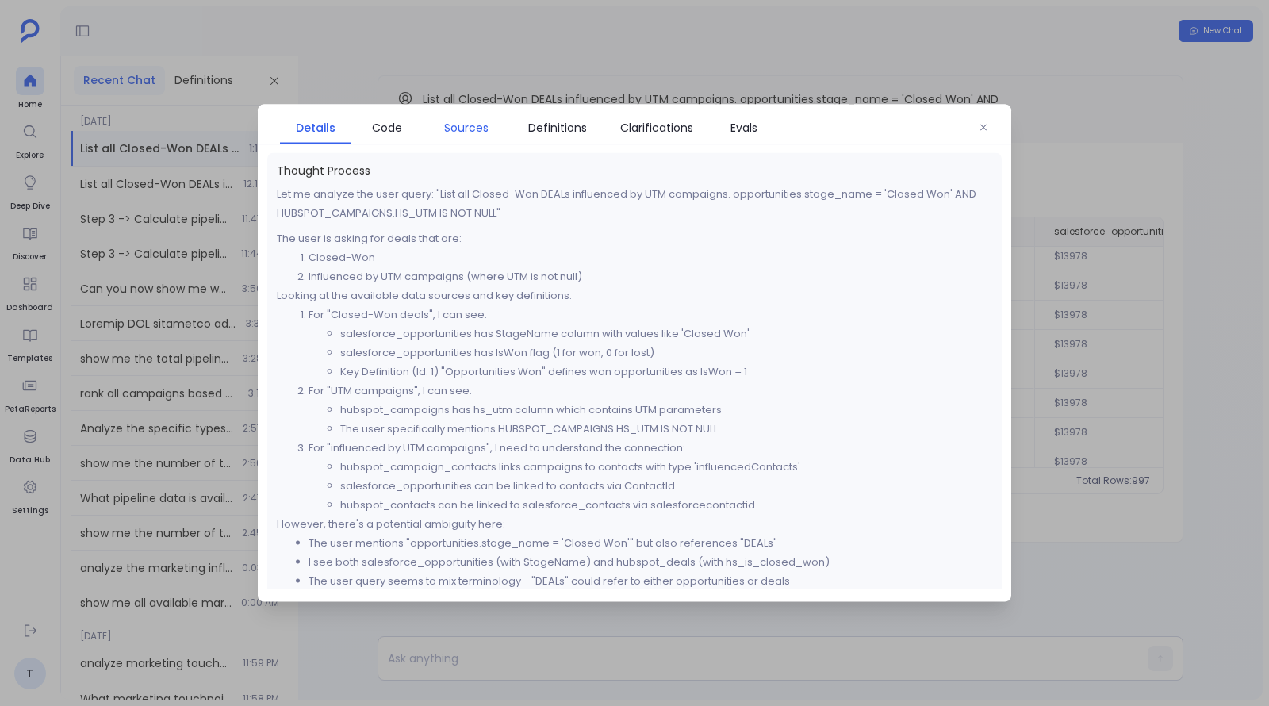
click at [467, 132] on span "Sources" at bounding box center [466, 127] width 44 height 17
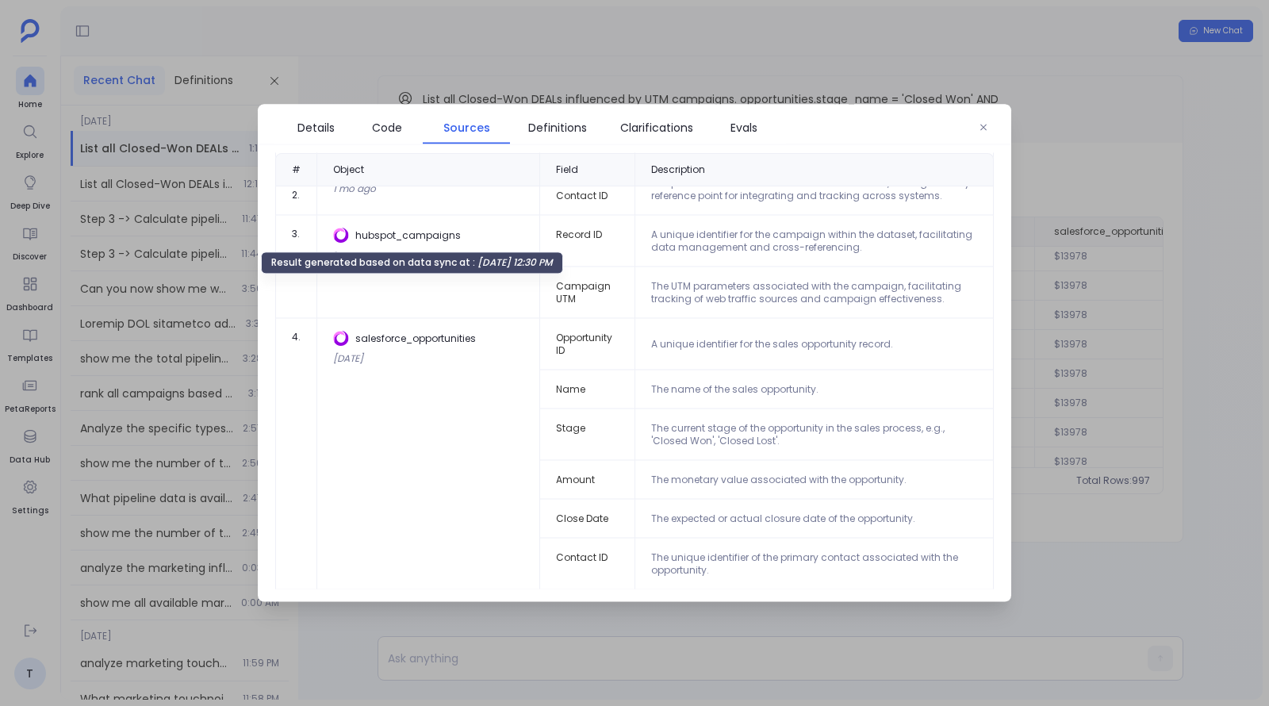
scroll to position [465, 0]
